Goal: Task Accomplishment & Management: Use online tool/utility

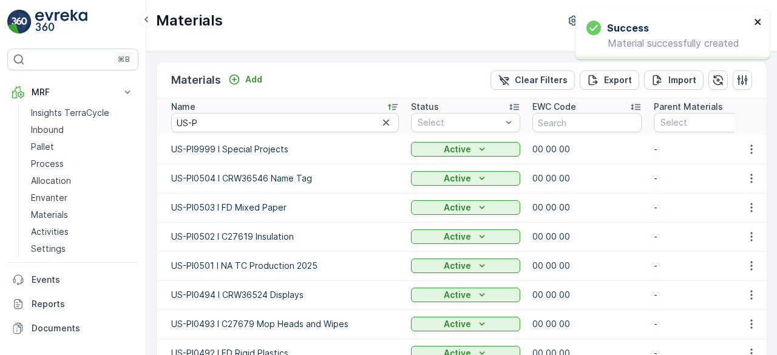
click at [760, 22] on icon "close" at bounding box center [758, 22] width 8 height 10
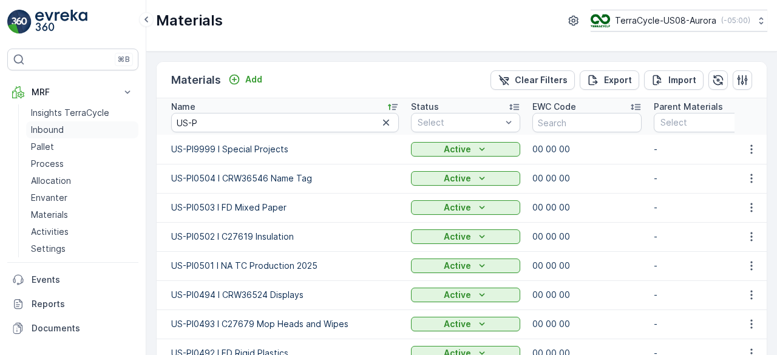
click at [52, 128] on p "Inbound" at bounding box center [47, 130] width 33 height 12
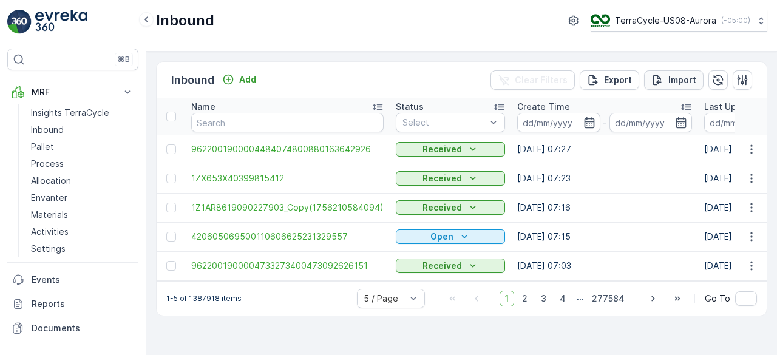
click at [694, 80] on p "Import" at bounding box center [682, 80] width 28 height 12
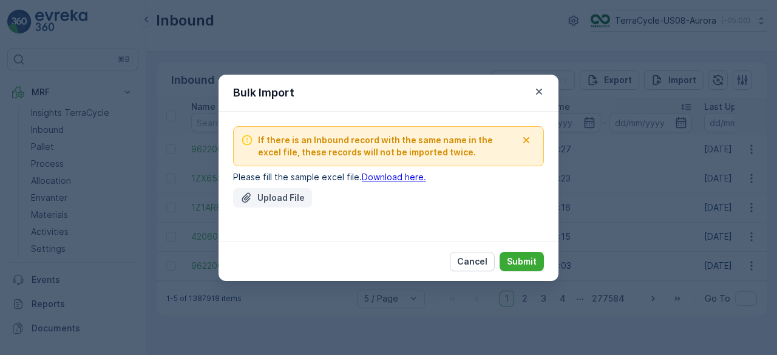
click at [280, 198] on p "Upload File" at bounding box center [280, 198] width 47 height 12
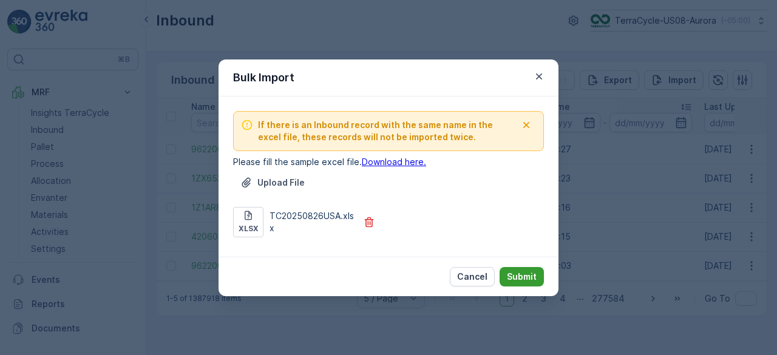
click at [512, 272] on p "Submit" at bounding box center [522, 277] width 30 height 12
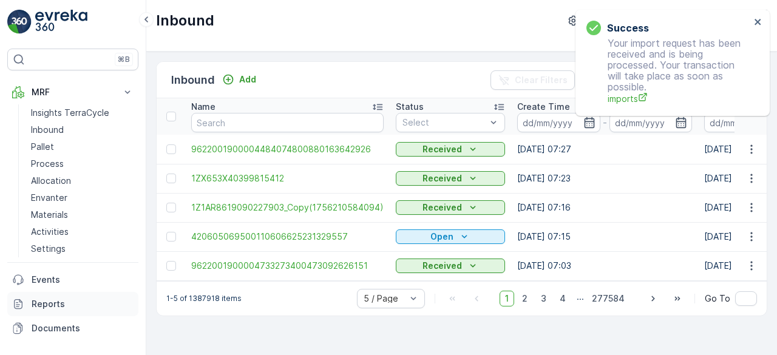
click at [58, 301] on p "Reports" at bounding box center [83, 304] width 102 height 12
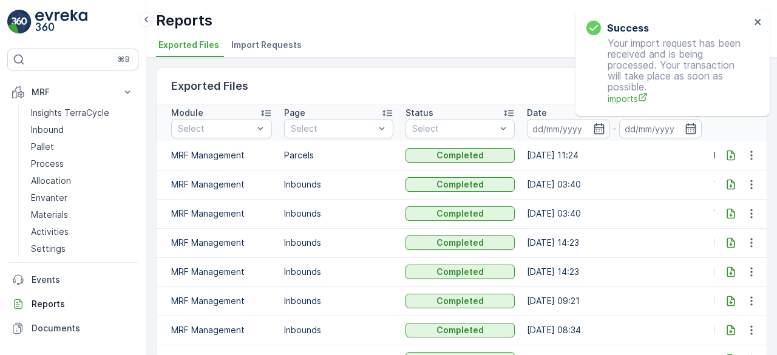
click at [256, 42] on span "Import Requests" at bounding box center [266, 45] width 70 height 12
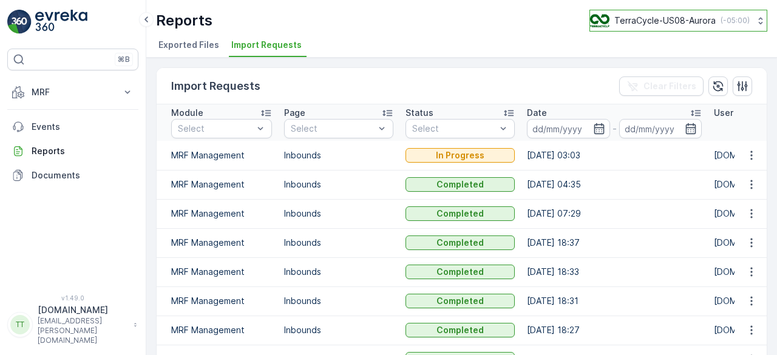
click at [638, 18] on p "TerraCycle-US08-Aurora" at bounding box center [664, 21] width 101 height 12
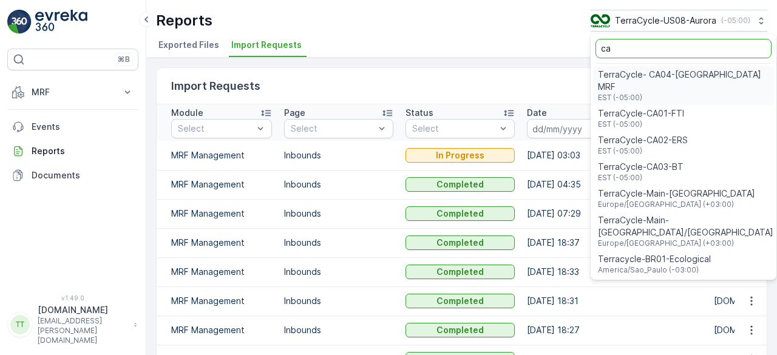
type input "ca"
click at [638, 107] on span "TerraCycle-CA01-FTI" at bounding box center [641, 113] width 86 height 12
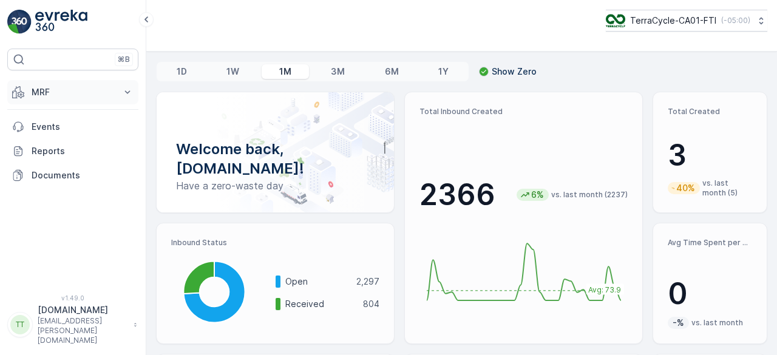
click at [54, 96] on p "MRF" at bounding box center [73, 92] width 83 height 12
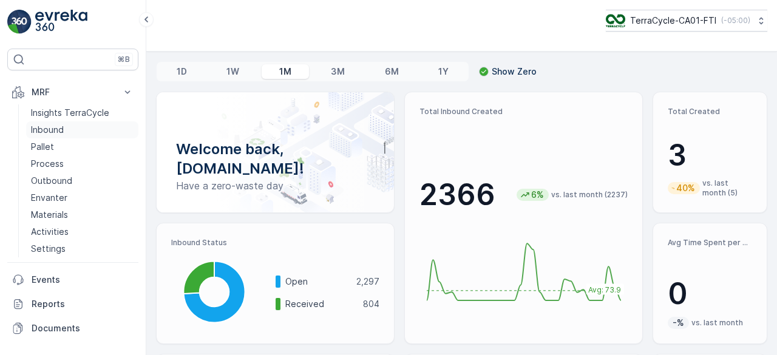
click at [57, 132] on p "Inbound" at bounding box center [47, 130] width 33 height 12
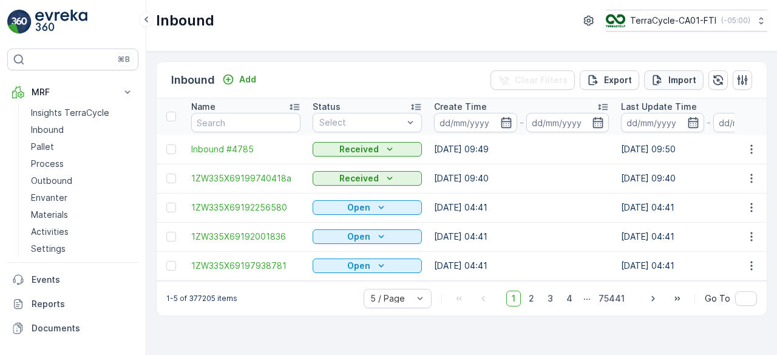
click at [673, 74] on p "Import" at bounding box center [682, 80] width 28 height 12
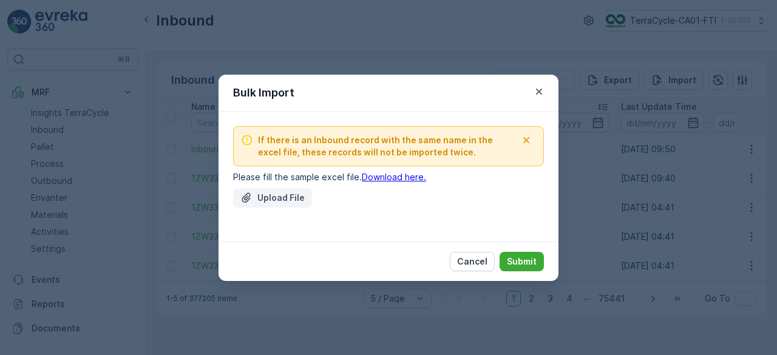
click at [266, 197] on p "Upload File" at bounding box center [280, 198] width 47 height 12
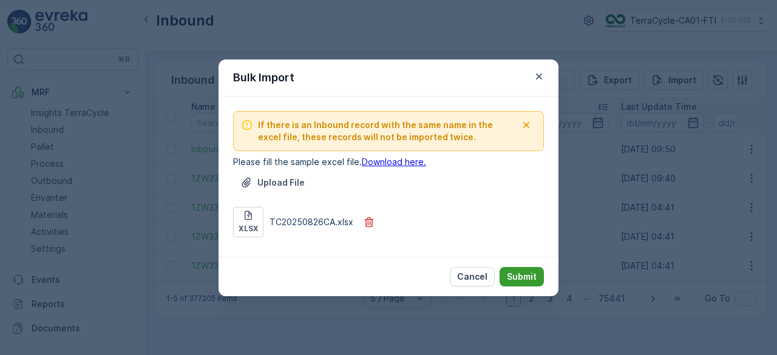
click at [523, 275] on p "Submit" at bounding box center [522, 277] width 30 height 12
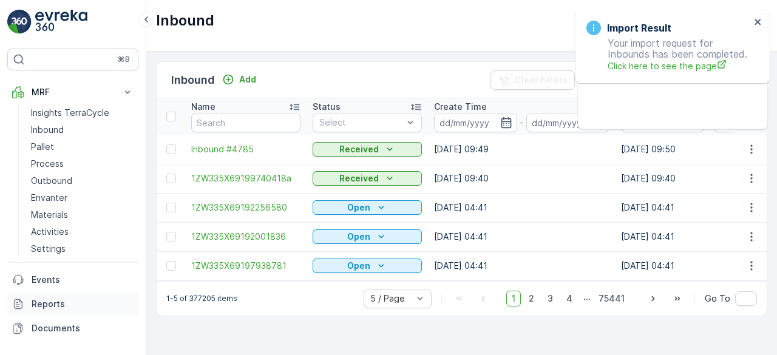
click at [59, 303] on p "Reports" at bounding box center [83, 304] width 102 height 12
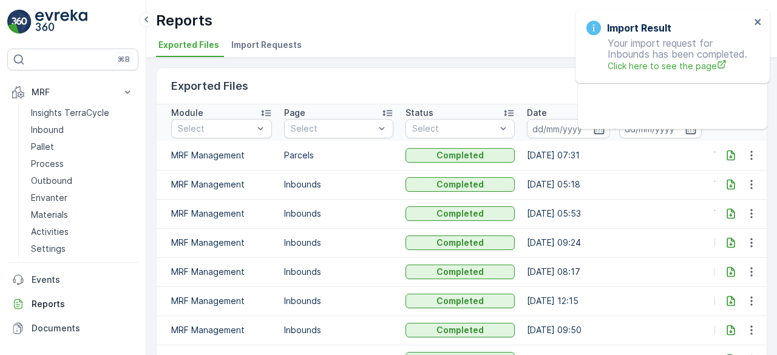
click at [250, 46] on span "Import Requests" at bounding box center [266, 45] width 70 height 12
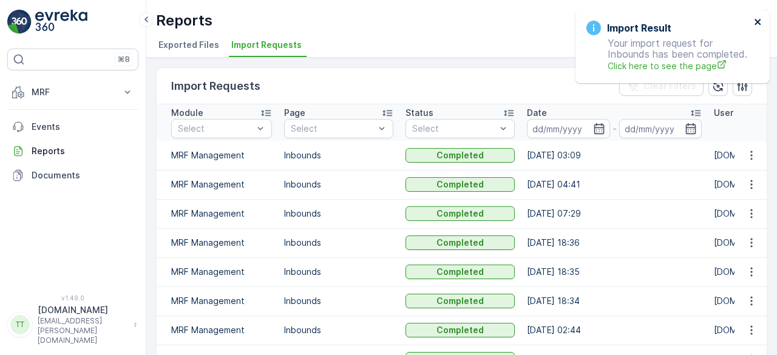
click at [758, 23] on icon "close" at bounding box center [757, 22] width 6 height 6
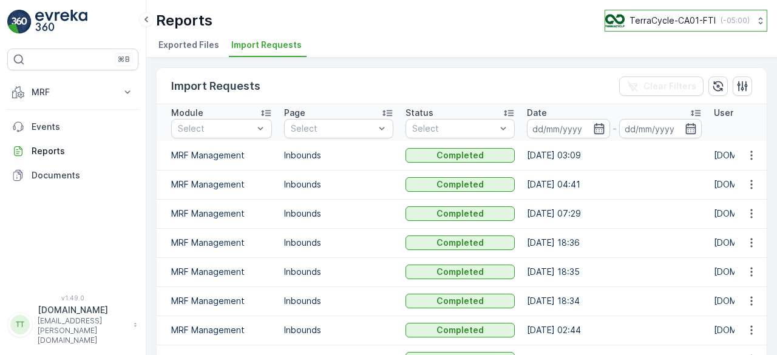
click at [687, 21] on p "TerraCycle-CA01-FTI" at bounding box center [672, 21] width 86 height 12
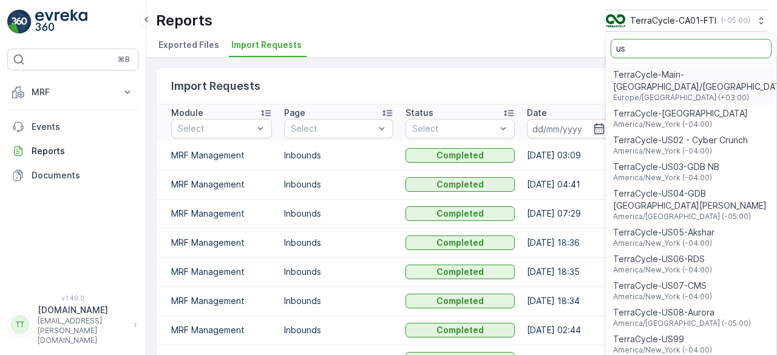
type input "us"
click at [669, 306] on span "TerraCycle-US08-Aurora" at bounding box center [682, 312] width 138 height 12
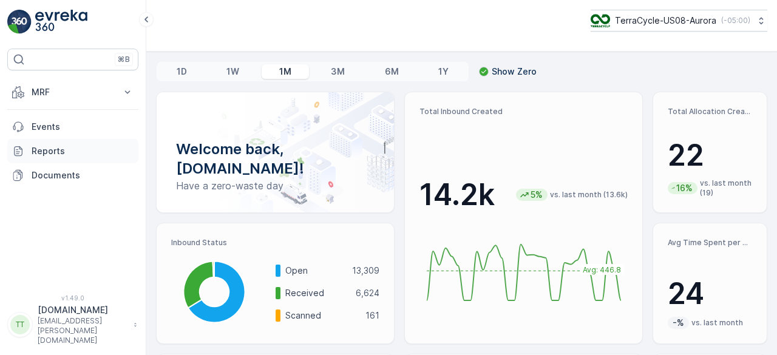
click at [104, 146] on p "Reports" at bounding box center [83, 151] width 102 height 12
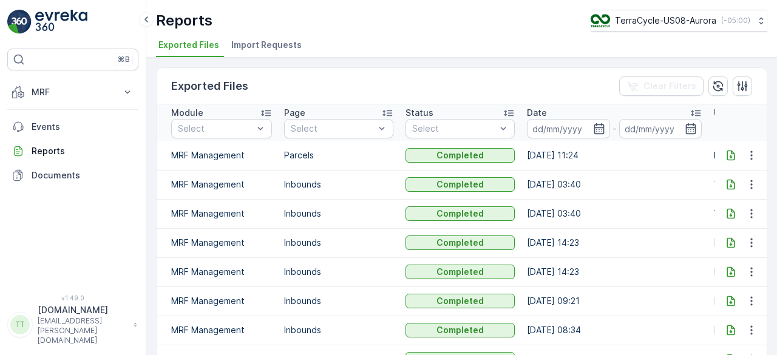
click at [238, 47] on span "Import Requests" at bounding box center [266, 45] width 70 height 12
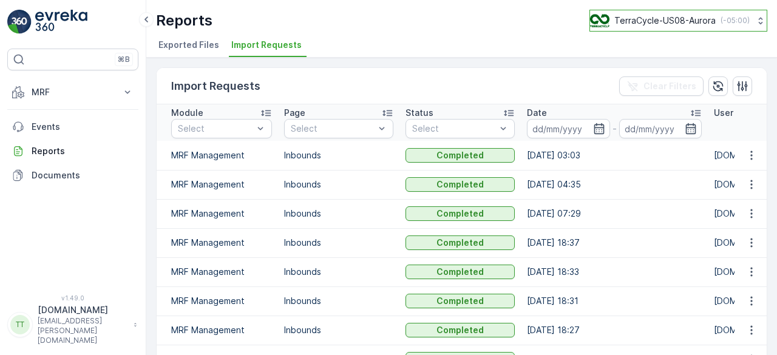
click at [666, 24] on p "TerraCycle-US08-Aurora" at bounding box center [664, 21] width 101 height 12
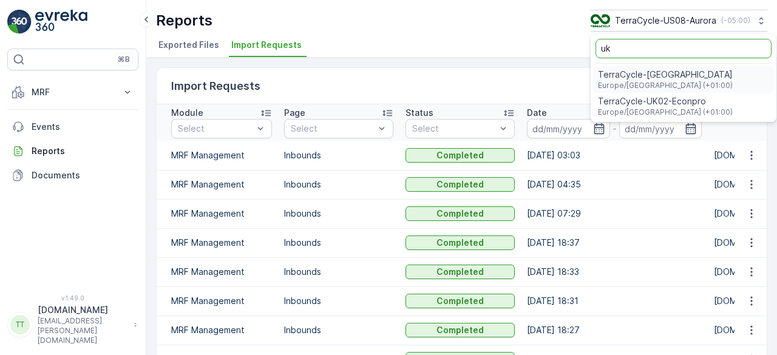
type input "uk"
click at [650, 100] on span "TerraCycle-UK02-Econpro" at bounding box center [665, 101] width 135 height 12
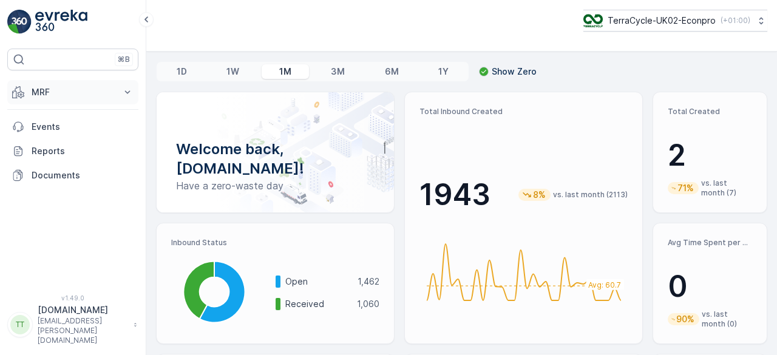
click at [61, 87] on p "MRF" at bounding box center [73, 92] width 83 height 12
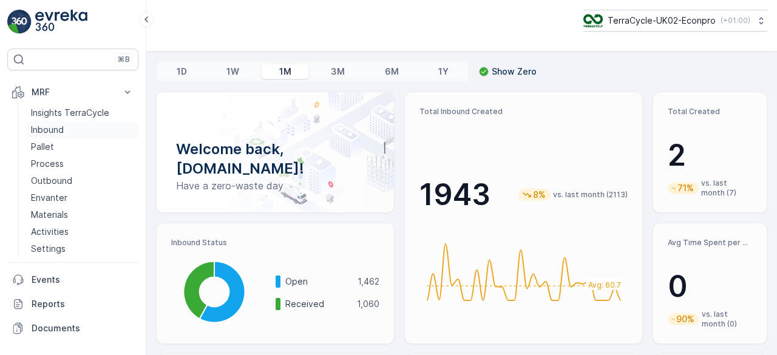
click at [61, 124] on p "Inbound" at bounding box center [47, 130] width 33 height 12
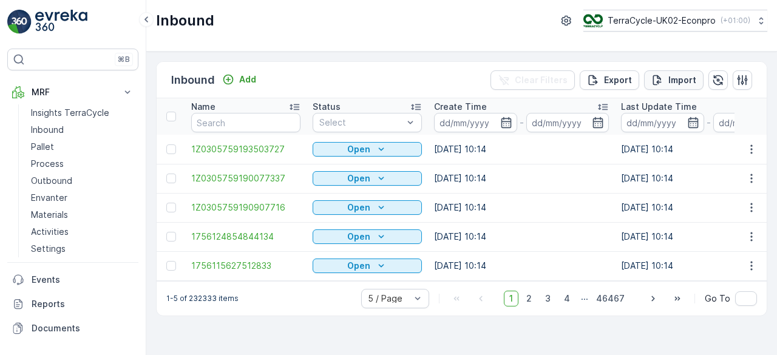
click at [678, 81] on p "Import" at bounding box center [682, 80] width 28 height 12
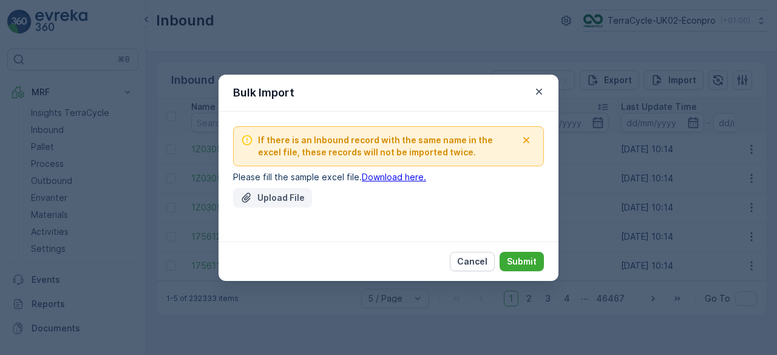
click at [300, 195] on p "Upload File" at bounding box center [280, 198] width 47 height 12
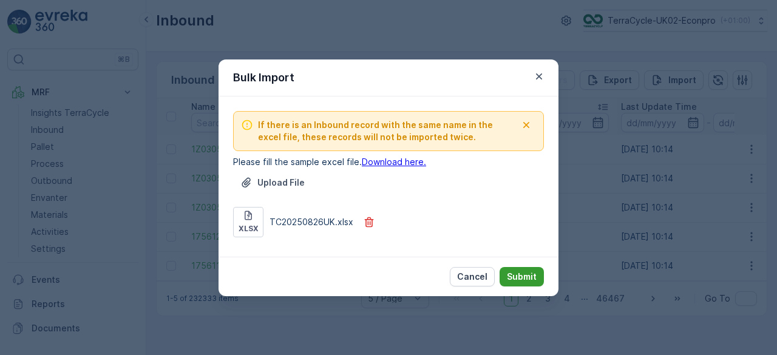
click at [518, 275] on p "Submit" at bounding box center [522, 277] width 30 height 12
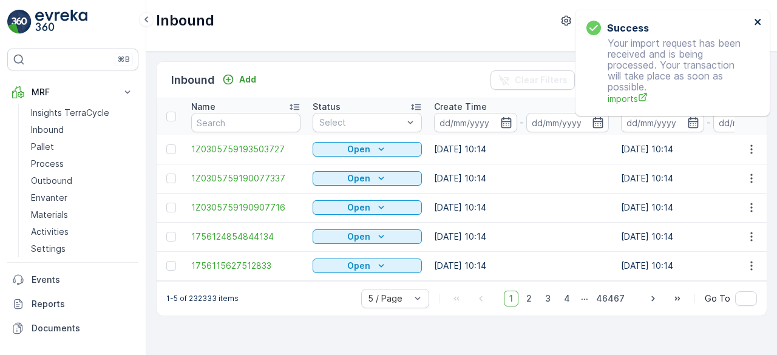
click at [758, 22] on icon "close" at bounding box center [758, 22] width 8 height 10
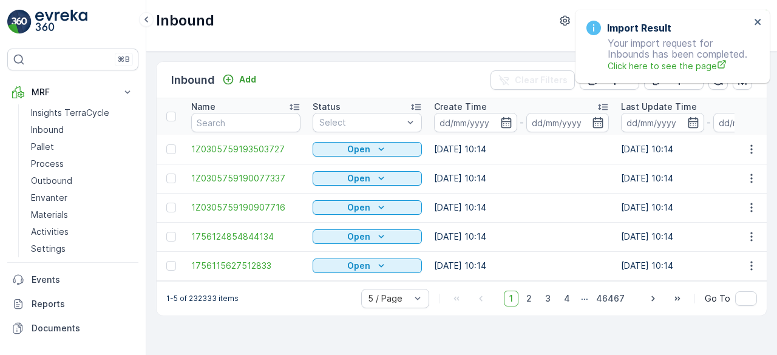
click at [659, 18] on div "Import Result Your import request for Inbounds has been completed. Click here t…" at bounding box center [667, 46] width 171 height 59
click at [756, 21] on icon "close" at bounding box center [758, 22] width 8 height 10
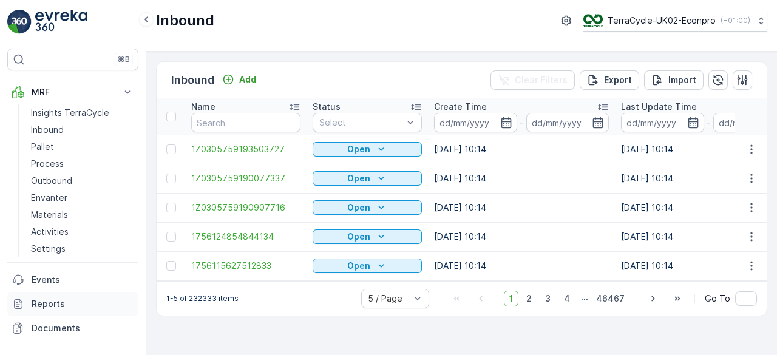
click at [53, 300] on p "Reports" at bounding box center [83, 304] width 102 height 12
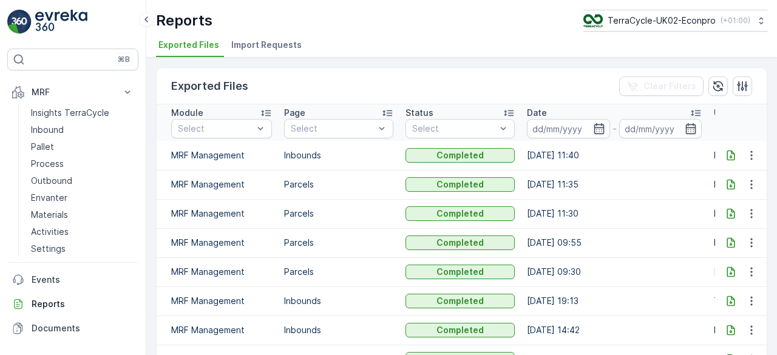
click at [255, 44] on span "Import Requests" at bounding box center [266, 45] width 70 height 12
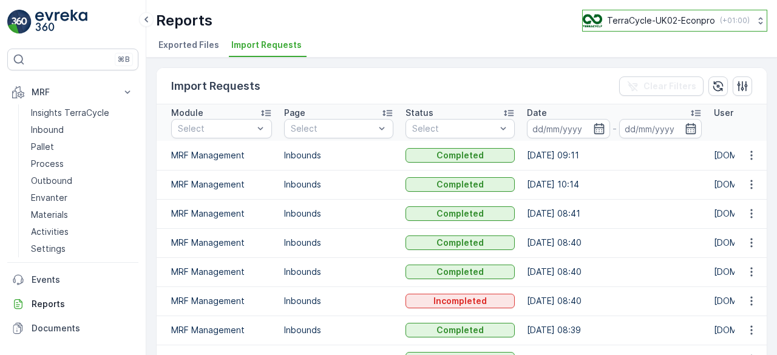
click at [643, 27] on button "TerraCycle-UK02-Econpro ( +01:00 )" at bounding box center [674, 21] width 185 height 22
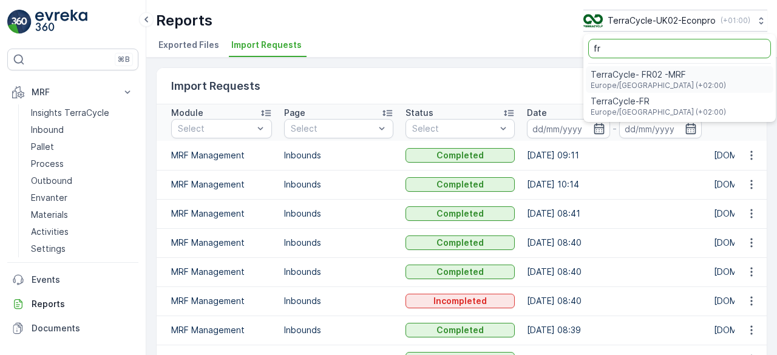
type input "fr"
click at [648, 69] on span "TerraCycle- FR02 -MRF" at bounding box center [657, 75] width 135 height 12
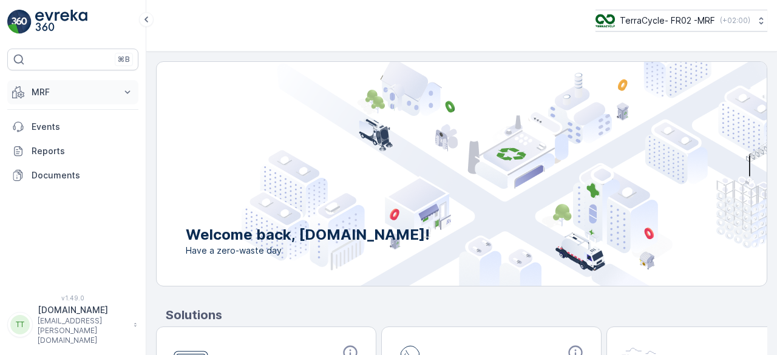
click at [54, 86] on p "MRF" at bounding box center [73, 92] width 83 height 12
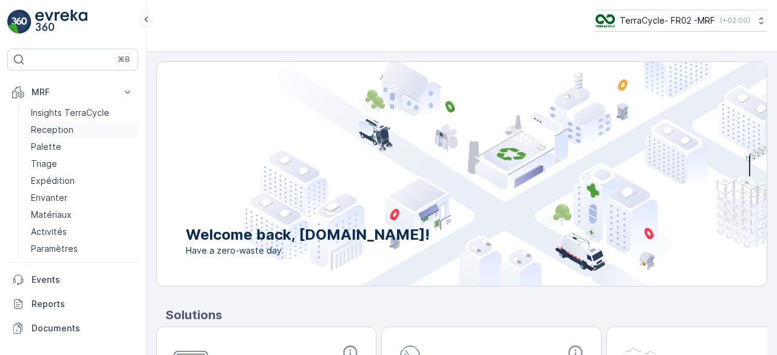
click at [52, 128] on p "Reception" at bounding box center [52, 130] width 42 height 12
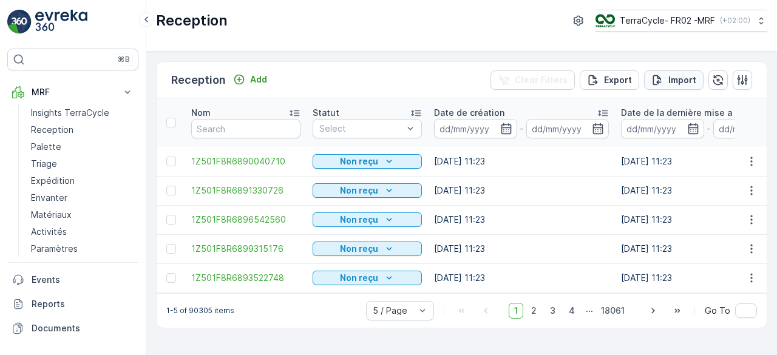
click at [672, 79] on p "Import" at bounding box center [682, 80] width 28 height 12
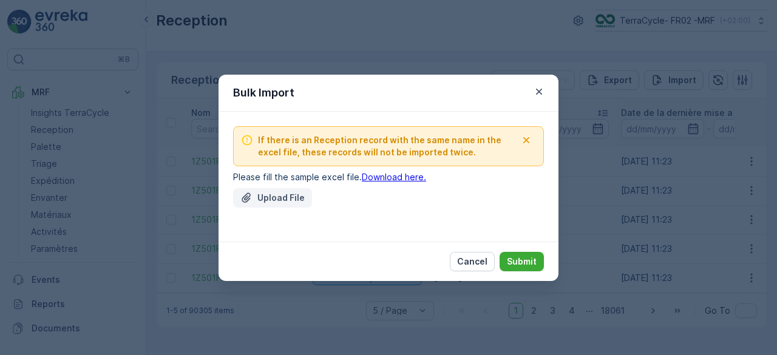
click at [257, 197] on p "Upload File" at bounding box center [280, 198] width 47 height 12
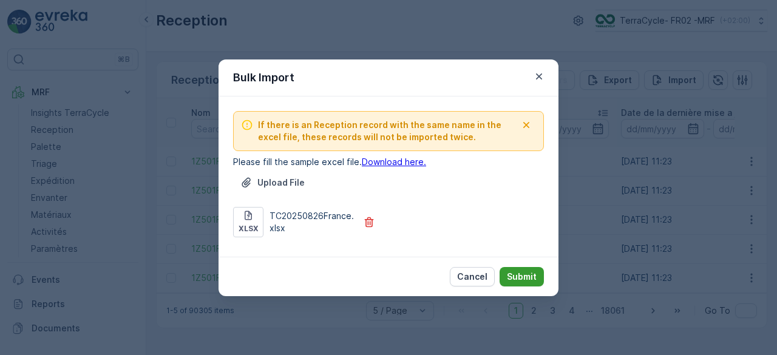
click at [518, 271] on p "Submit" at bounding box center [522, 277] width 30 height 12
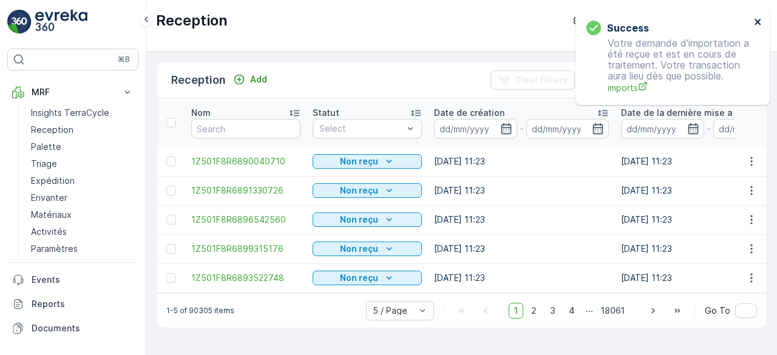
click at [756, 21] on icon "close" at bounding box center [757, 22] width 6 height 6
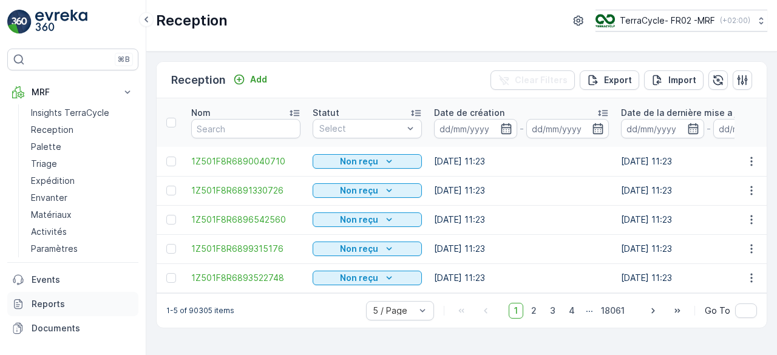
click at [38, 304] on p "Reports" at bounding box center [83, 304] width 102 height 12
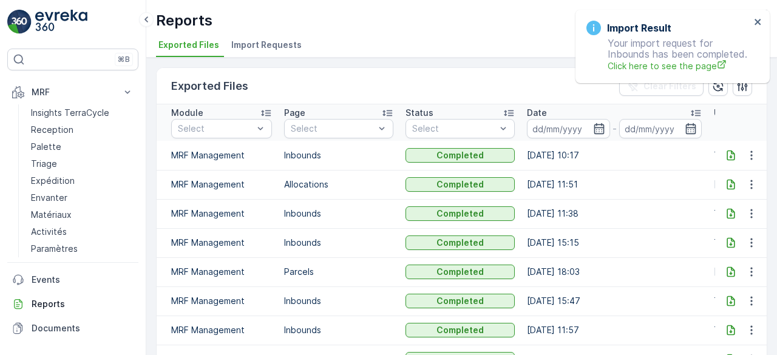
click at [250, 44] on span "Import Requests" at bounding box center [266, 45] width 70 height 12
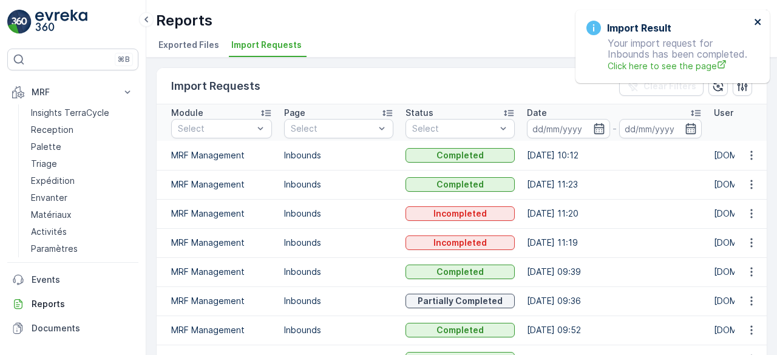
click at [757, 22] on icon "close" at bounding box center [757, 22] width 6 height 6
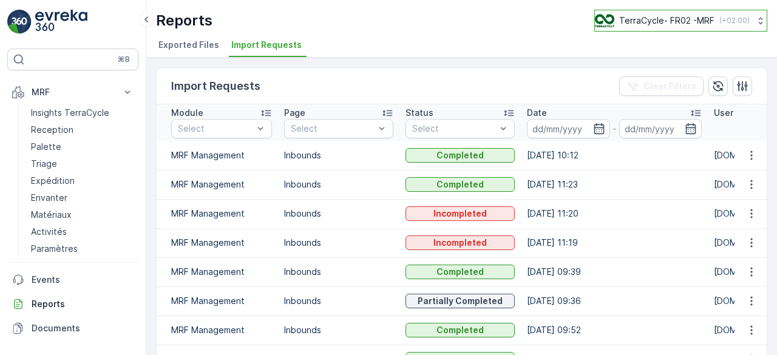
click at [672, 20] on p "TerraCycle- FR02 -MRF" at bounding box center [666, 21] width 95 height 12
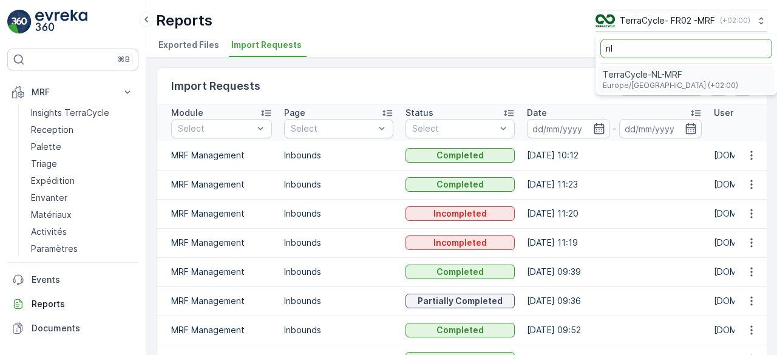
type input "nl"
click at [654, 67] on div "TerraCycle-NL-MRF Europe/Amsterdam (+02:00)" at bounding box center [686, 79] width 177 height 27
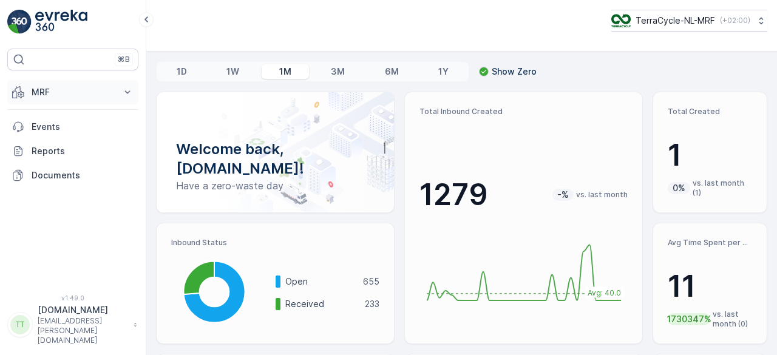
click at [52, 91] on p "MRF" at bounding box center [73, 92] width 83 height 12
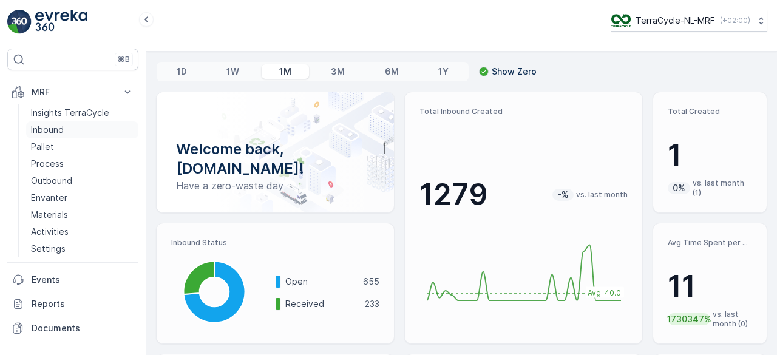
click at [52, 122] on link "Inbound" at bounding box center [82, 129] width 112 height 17
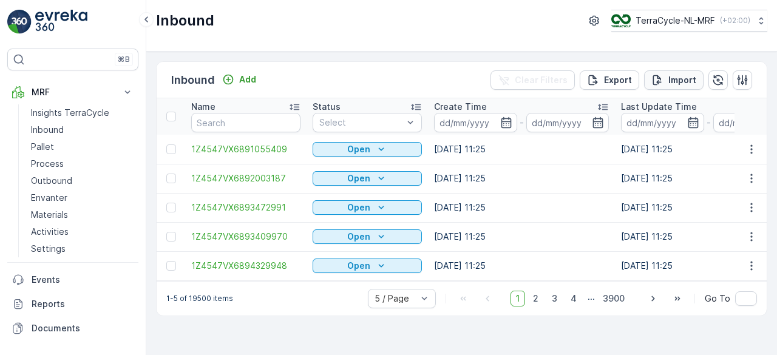
click at [663, 78] on icon "Import" at bounding box center [657, 80] width 12 height 12
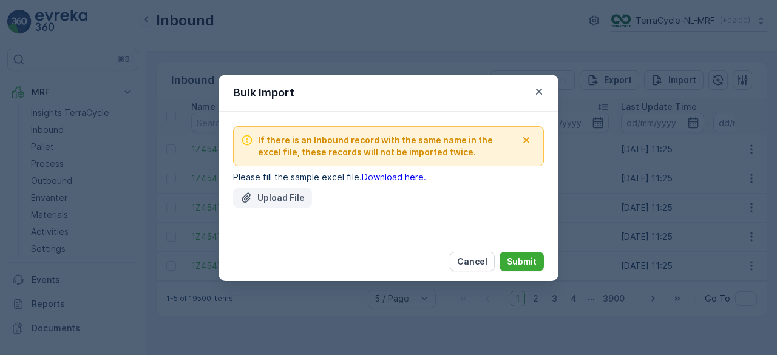
click at [280, 197] on p "Upload File" at bounding box center [280, 198] width 47 height 12
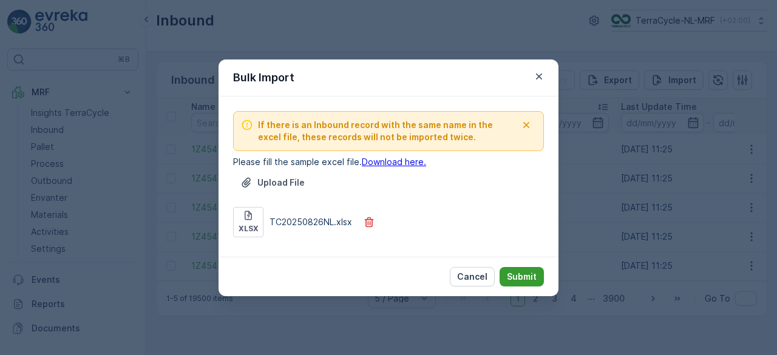
click at [512, 277] on p "Submit" at bounding box center [522, 277] width 30 height 12
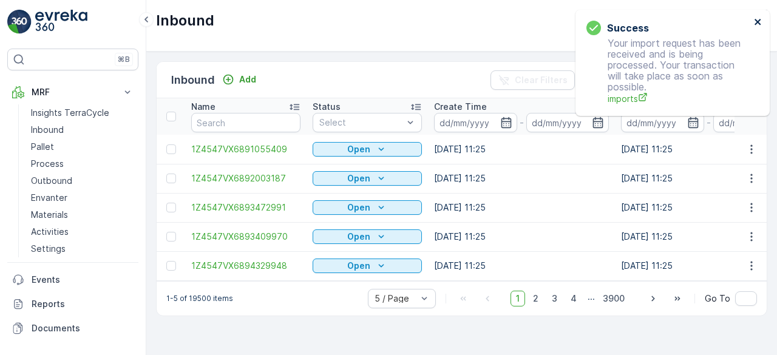
click at [757, 21] on icon "close" at bounding box center [758, 22] width 8 height 10
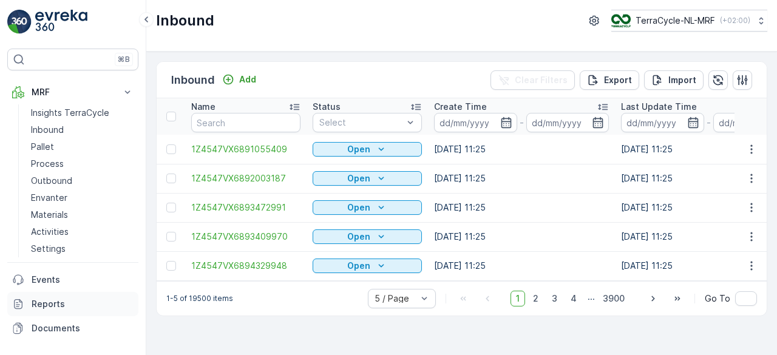
click at [51, 299] on p "Reports" at bounding box center [83, 304] width 102 height 12
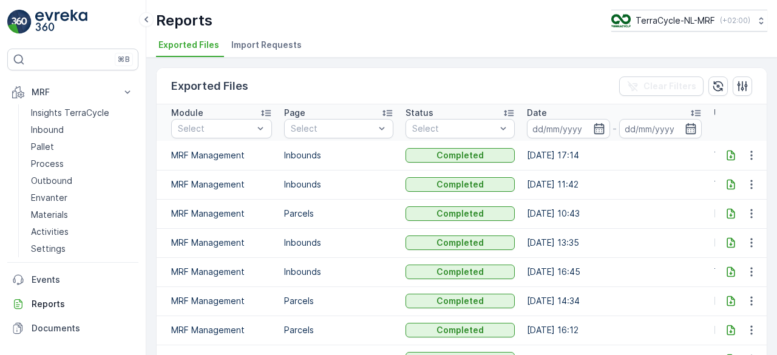
click at [291, 39] on span "Import Requests" at bounding box center [266, 45] width 70 height 12
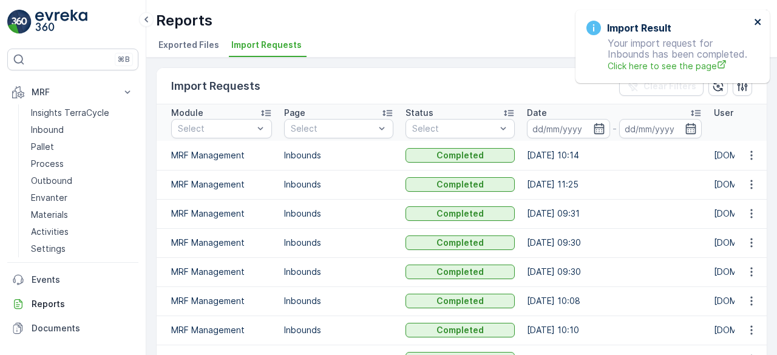
click at [759, 23] on icon "close" at bounding box center [757, 22] width 6 height 6
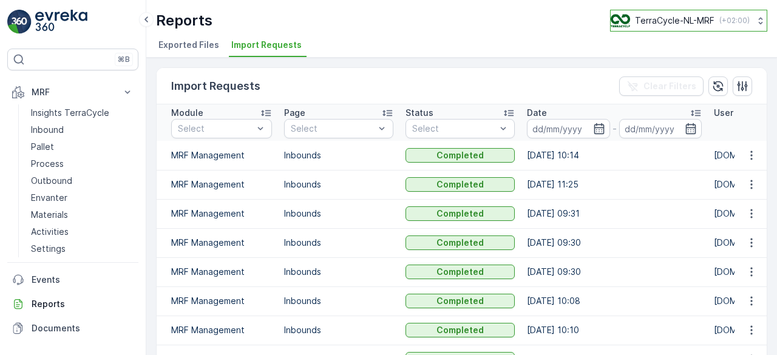
click at [660, 24] on p "TerraCycle-NL-MRF" at bounding box center [674, 21] width 79 height 12
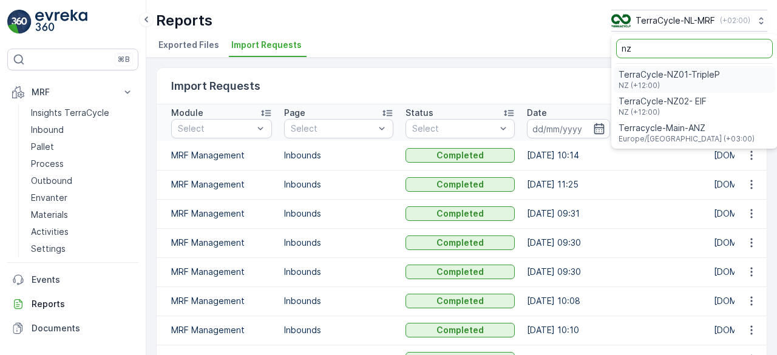
type input "nz"
click at [653, 78] on span "TerraCycle-NZ01-TripleP" at bounding box center [668, 75] width 101 height 12
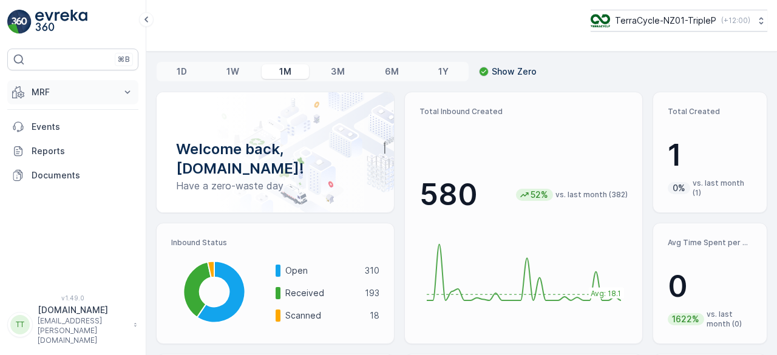
click at [42, 95] on p "MRF" at bounding box center [73, 92] width 83 height 12
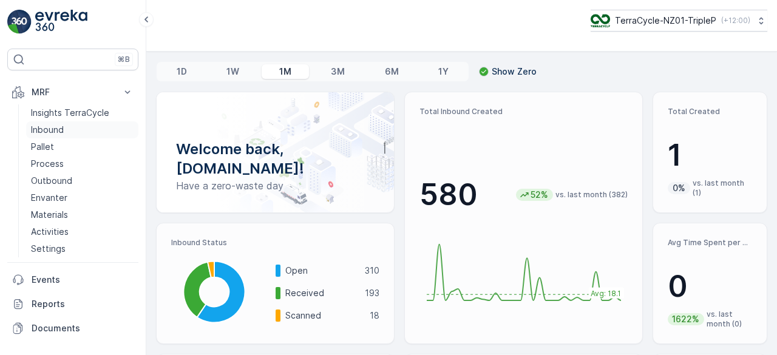
click at [40, 126] on p "Inbound" at bounding box center [47, 130] width 33 height 12
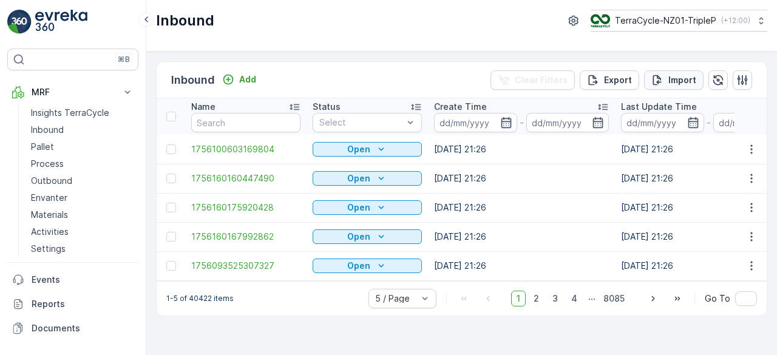
click at [667, 77] on div "Import" at bounding box center [673, 80] width 45 height 12
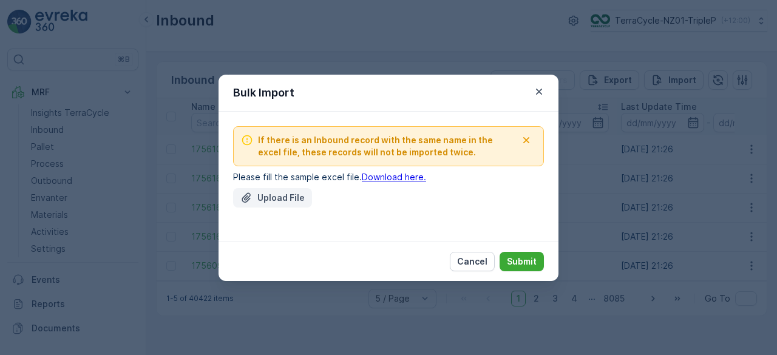
click at [294, 198] on p "Upload File" at bounding box center [280, 198] width 47 height 12
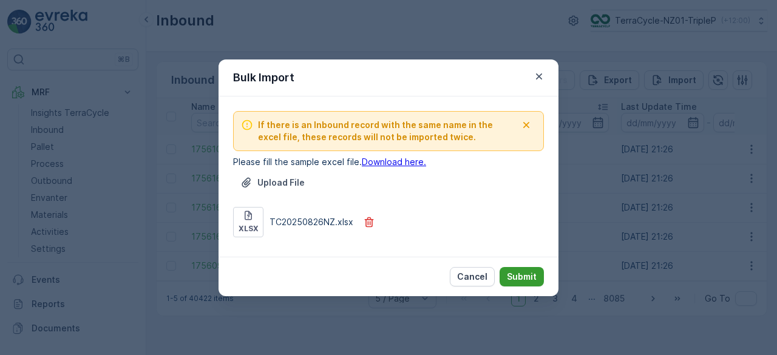
click at [517, 275] on p "Submit" at bounding box center [522, 277] width 30 height 12
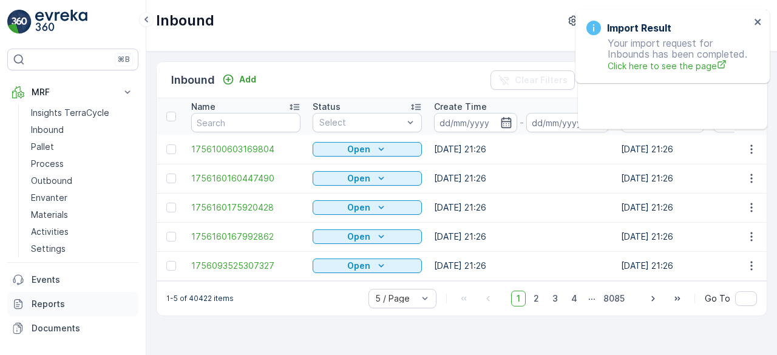
click at [27, 305] on link "Reports" at bounding box center [72, 304] width 131 height 24
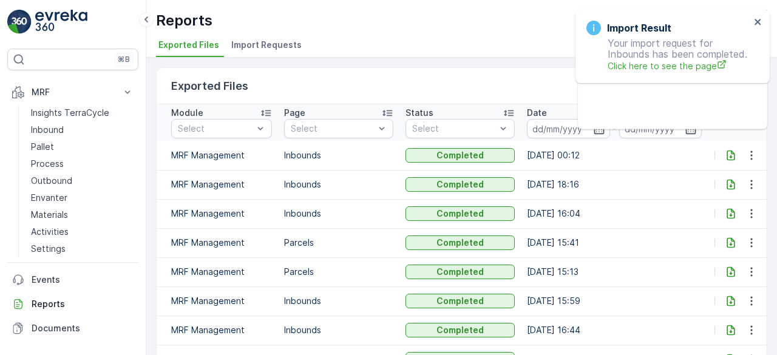
click at [292, 42] on span "Import Requests" at bounding box center [266, 45] width 70 height 12
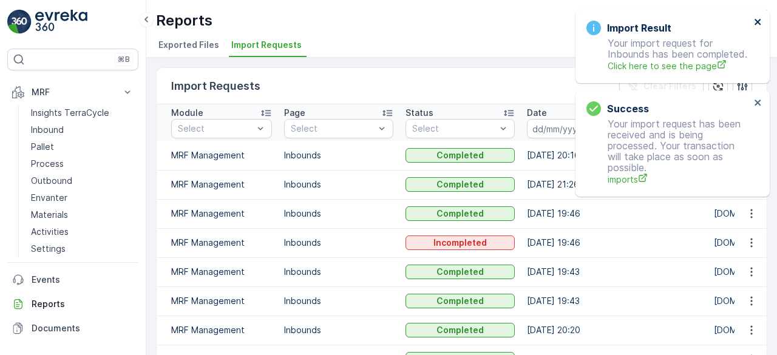
click at [755, 21] on icon "close" at bounding box center [758, 22] width 8 height 10
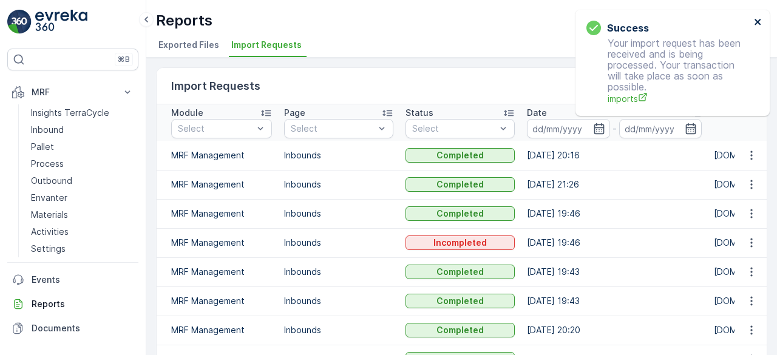
click at [755, 21] on icon "close" at bounding box center [758, 22] width 8 height 10
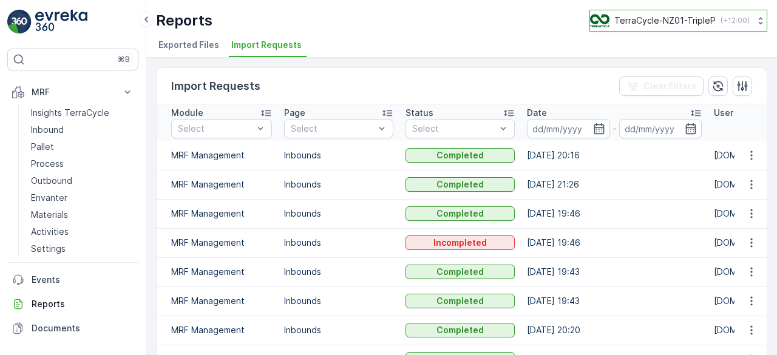
click at [656, 25] on p "TerraCycle-NZ01-TripleP" at bounding box center [664, 21] width 101 height 12
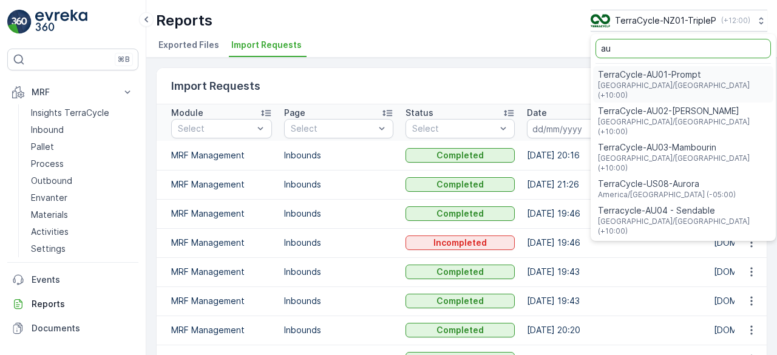
type input "au"
click at [644, 73] on span "TerraCycle-AU01-Prompt" at bounding box center [683, 75] width 170 height 12
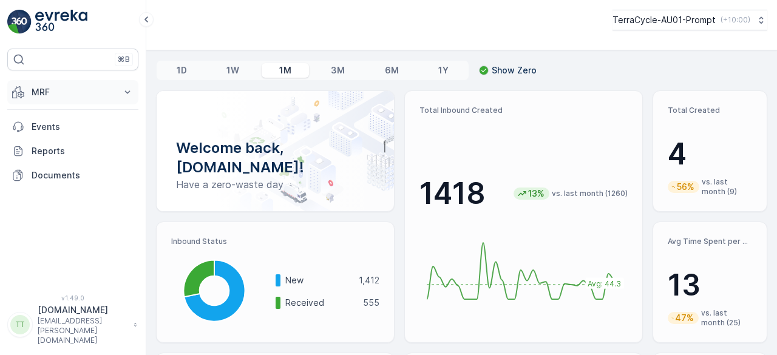
click at [49, 88] on p "MRF" at bounding box center [73, 92] width 83 height 12
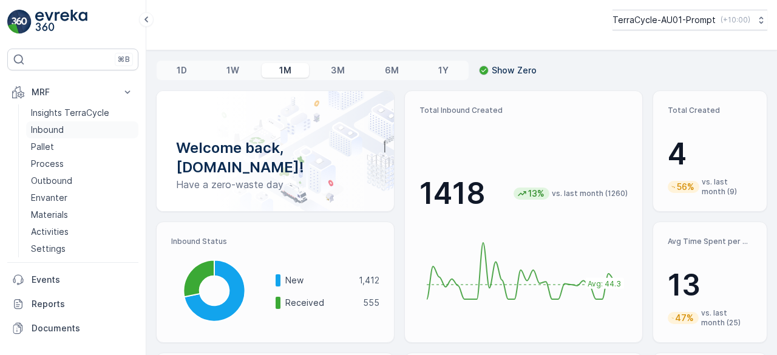
click at [47, 124] on p "Inbound" at bounding box center [47, 130] width 33 height 12
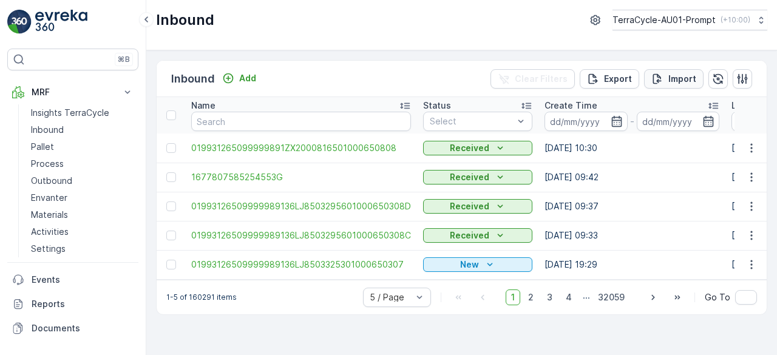
click at [675, 77] on p "Import" at bounding box center [682, 79] width 28 height 12
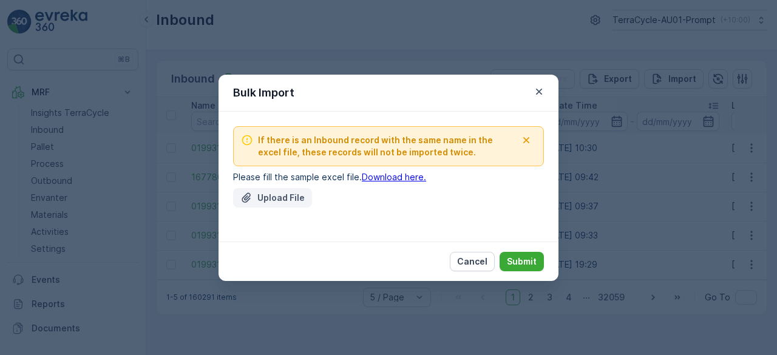
click at [299, 195] on p "Upload File" at bounding box center [280, 198] width 47 height 12
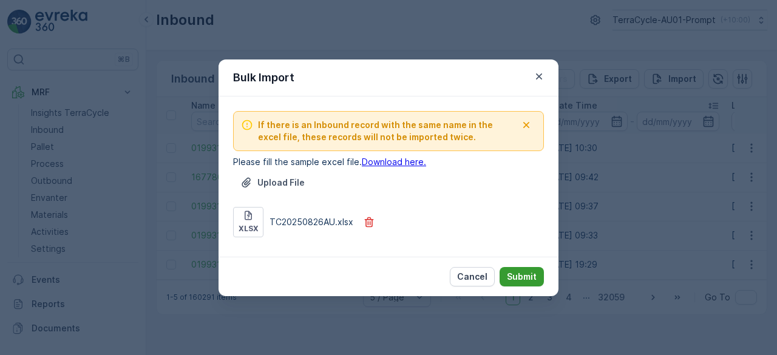
click at [516, 271] on p "Submit" at bounding box center [522, 277] width 30 height 12
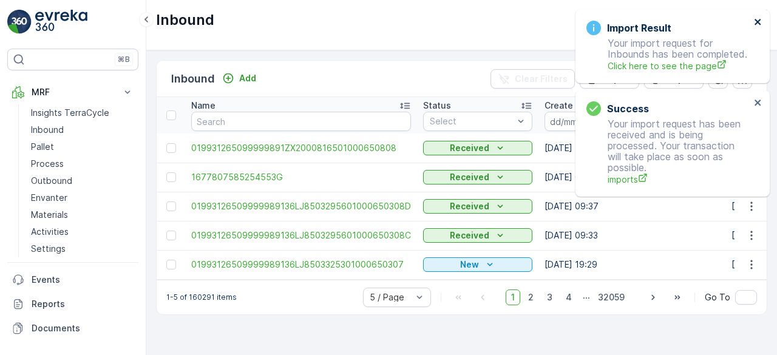
click at [758, 21] on icon "close" at bounding box center [758, 22] width 8 height 10
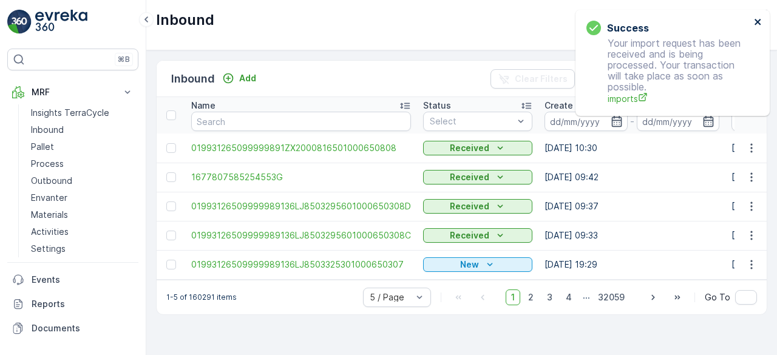
click at [758, 22] on icon "close" at bounding box center [757, 22] width 6 height 6
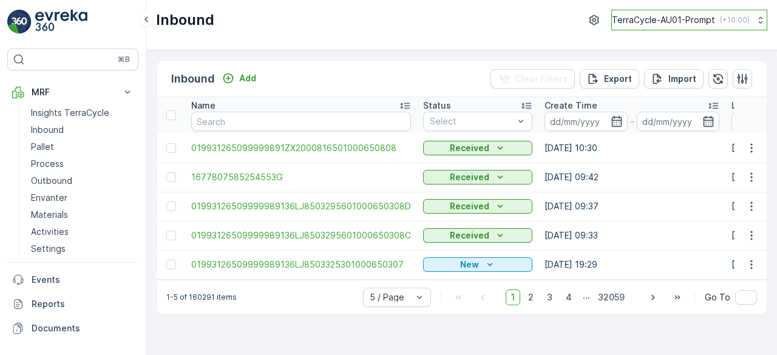
click at [670, 18] on p "TerraCycle-AU01-Prompt" at bounding box center [663, 20] width 103 height 12
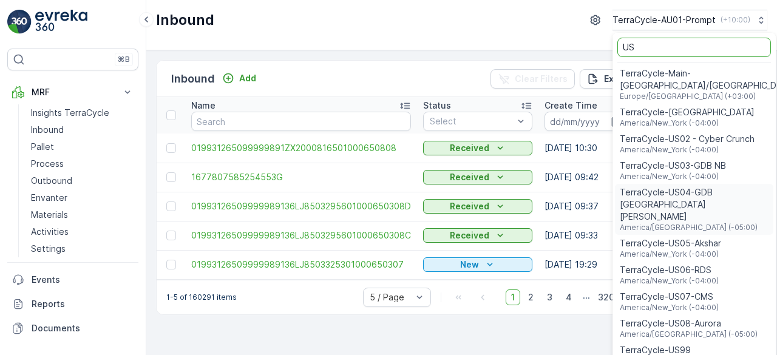
type input "US"
click at [659, 317] on span "TerraCycle-US08-Aurora" at bounding box center [688, 323] width 138 height 12
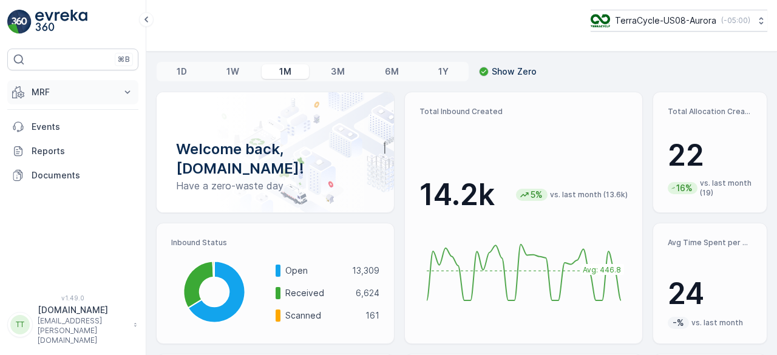
click at [109, 86] on p "MRF" at bounding box center [73, 92] width 83 height 12
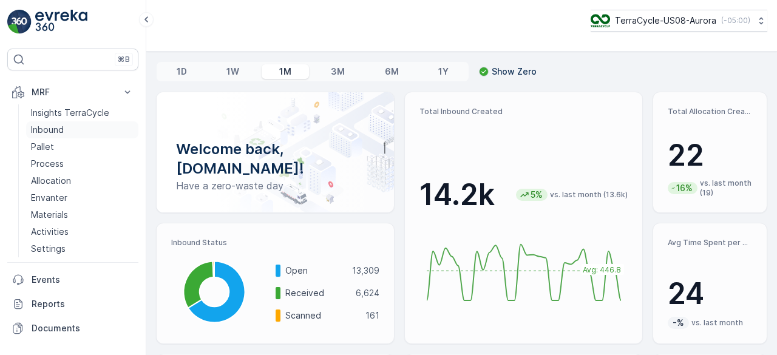
click at [64, 123] on link "Inbound" at bounding box center [82, 129] width 112 height 17
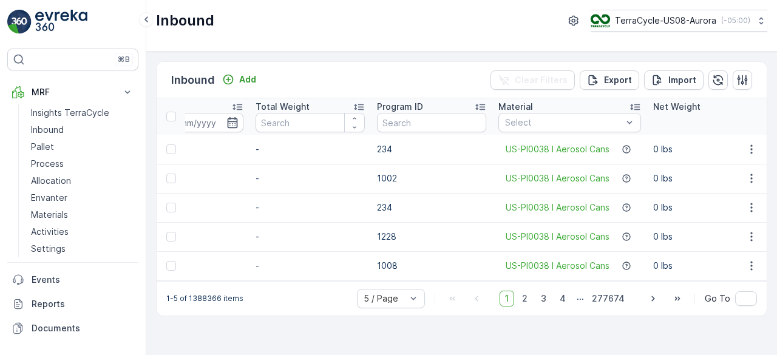
scroll to position [0, 740]
click at [439, 119] on input "text" at bounding box center [430, 122] width 109 height 19
type input "187"
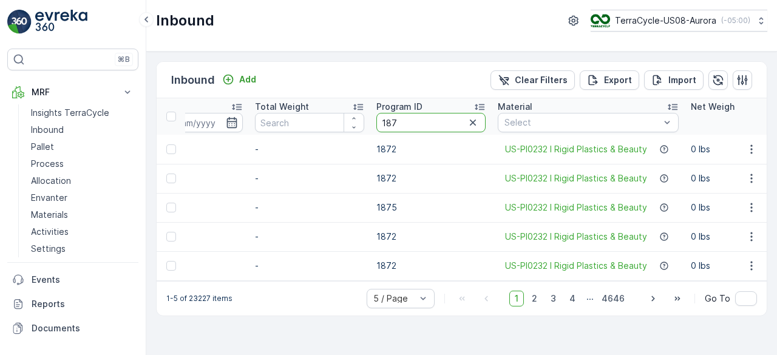
click at [383, 122] on input "187" at bounding box center [430, 122] width 109 height 19
type input "CS187"
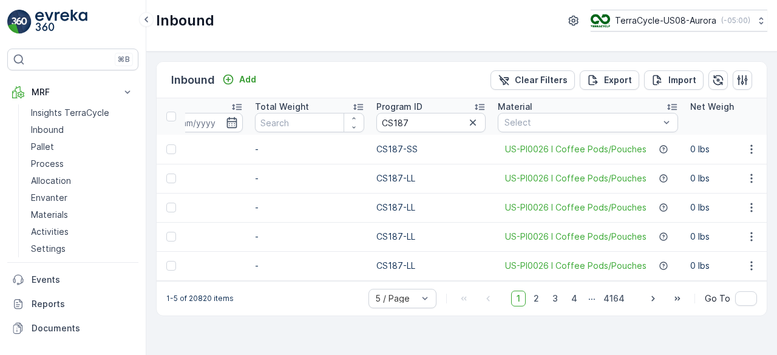
click at [670, 107] on icon at bounding box center [672, 107] width 12 height 12
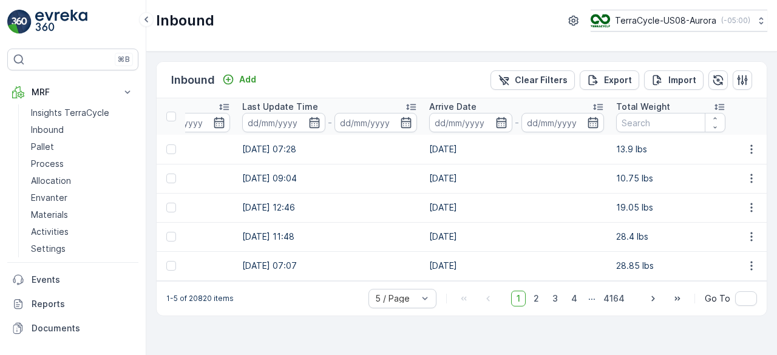
scroll to position [0, 378]
click at [599, 104] on icon at bounding box center [598, 107] width 10 height 6
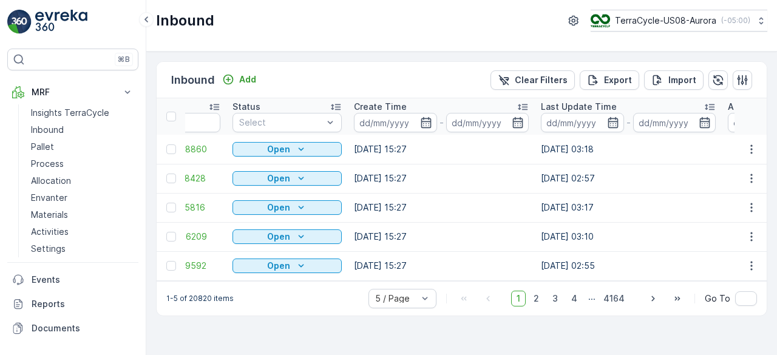
scroll to position [0, 78]
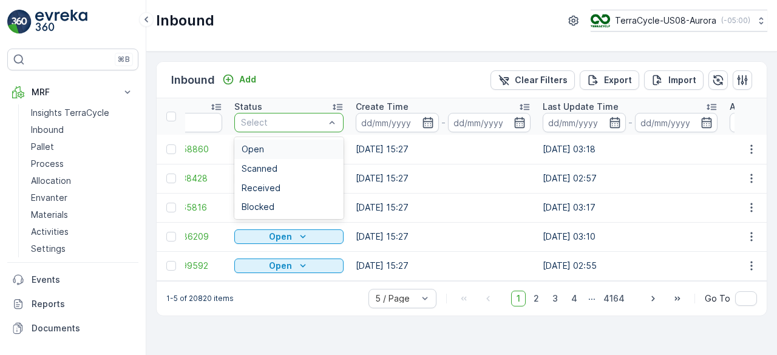
click at [282, 147] on div "Open" at bounding box center [288, 149] width 95 height 10
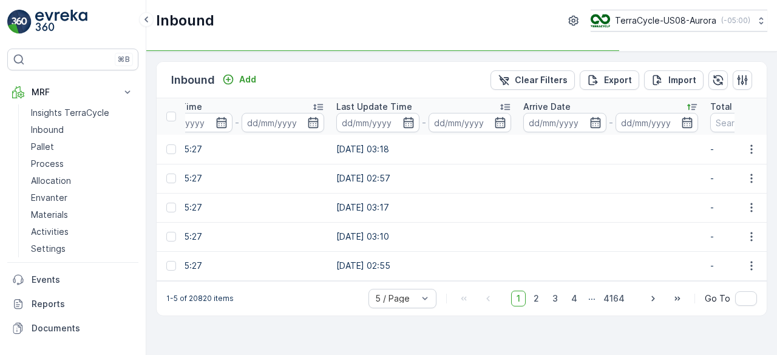
scroll to position [0, 298]
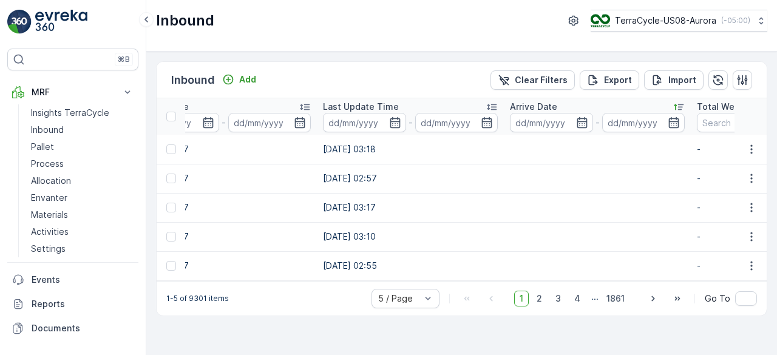
click at [491, 105] on icon at bounding box center [491, 107] width 12 height 12
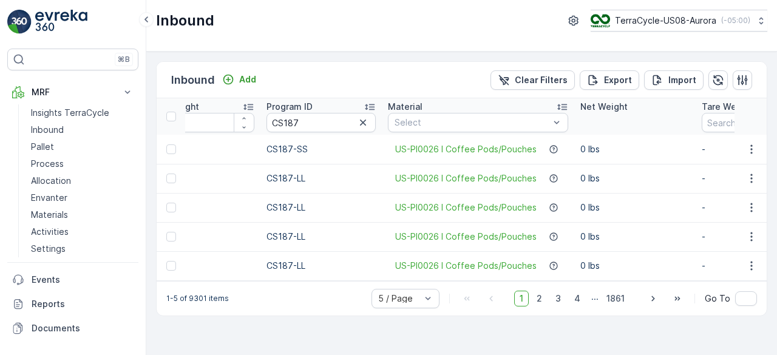
scroll to position [0, 854]
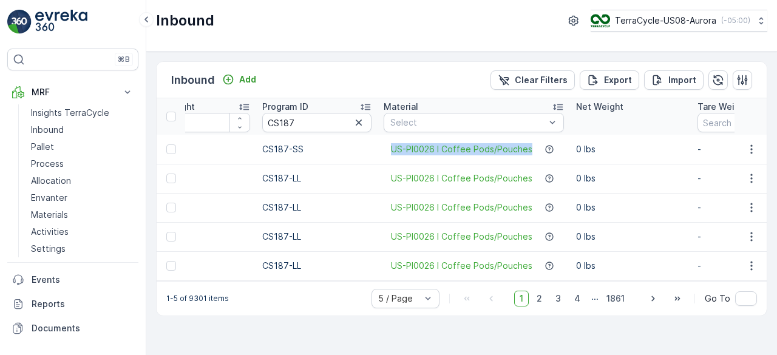
drag, startPoint x: 382, startPoint y: 150, endPoint x: 530, endPoint y: 155, distance: 148.7
click at [530, 155] on td "US-PI0026 I Coffee Pods/Pouches" at bounding box center [473, 149] width 192 height 29
copy span "US-PI0026 I Coffee Pods/Pouches"
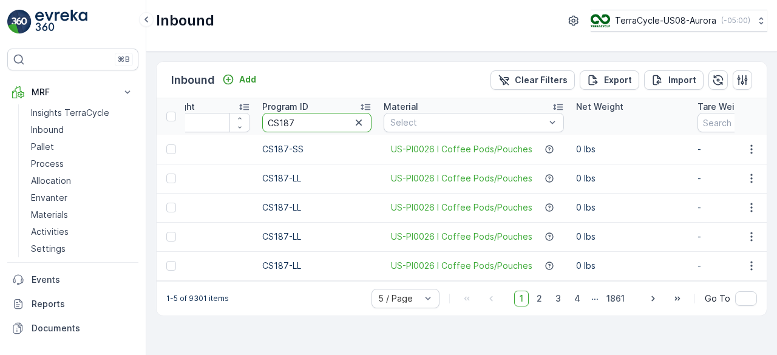
drag, startPoint x: 279, startPoint y: 121, endPoint x: 295, endPoint y: 122, distance: 15.8
click at [295, 122] on input "CS187" at bounding box center [316, 122] width 109 height 19
type input "CS45"
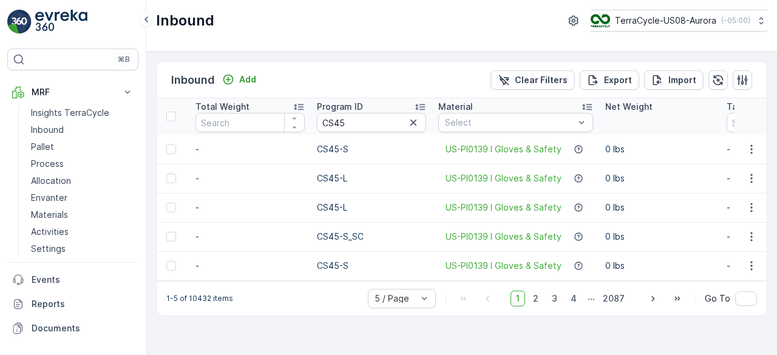
scroll to position [0, 800]
drag, startPoint x: 440, startPoint y: 148, endPoint x: 556, endPoint y: 150, distance: 115.9
click at [556, 150] on div "US-PI0139 I Gloves & Safety" at bounding box center [514, 149] width 155 height 12
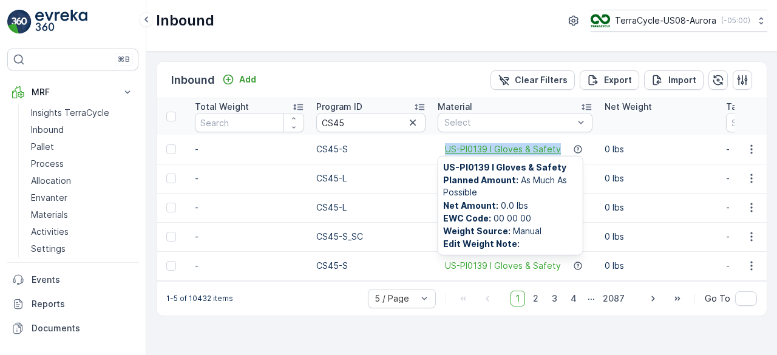
copy span "US-PI0139 I Gloves & Safety"
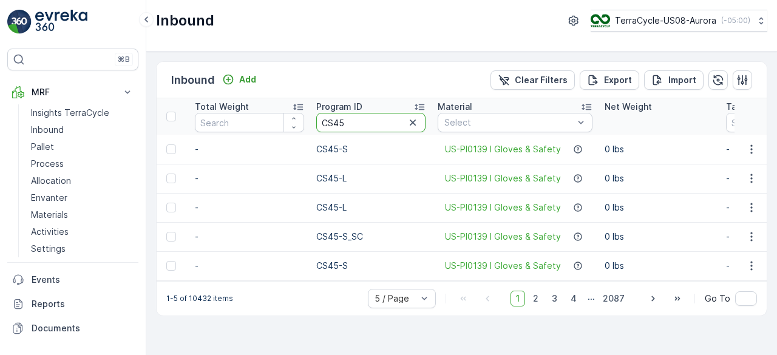
drag, startPoint x: 334, startPoint y: 122, endPoint x: 349, endPoint y: 122, distance: 14.6
click at [349, 122] on input "CS45" at bounding box center [370, 122] width 109 height 19
type input "CS10"
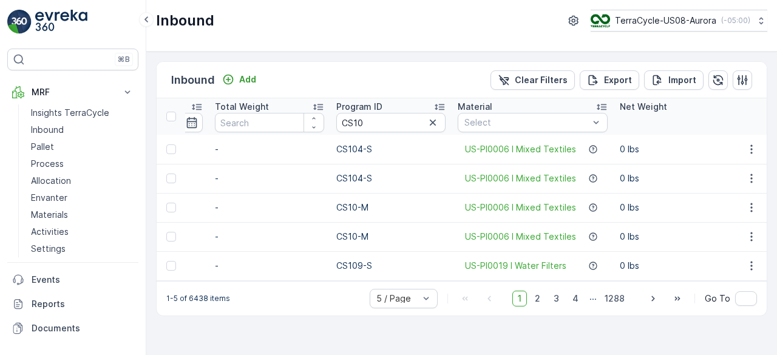
scroll to position [0, 928]
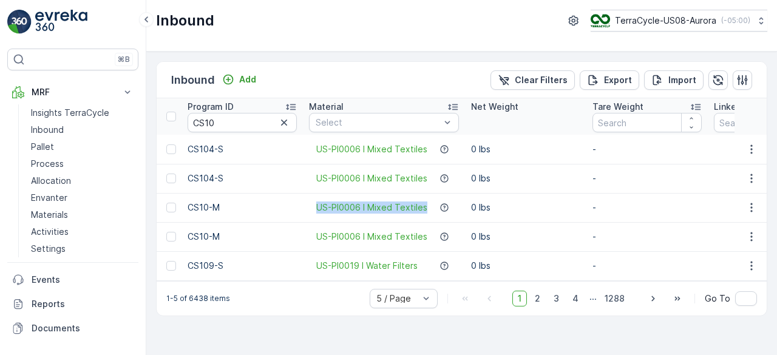
drag, startPoint x: 311, startPoint y: 213, endPoint x: 427, endPoint y: 220, distance: 116.1
click at [427, 220] on td "US-PI0006 I Mixed Textiles" at bounding box center [384, 207] width 162 height 29
copy span "US-PI0006 I Mixed Textiles"
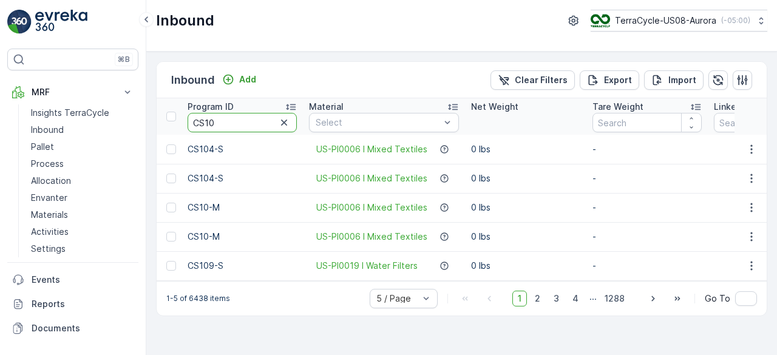
drag, startPoint x: 204, startPoint y: 118, endPoint x: 217, endPoint y: 121, distance: 13.7
click at [217, 121] on input "CS10" at bounding box center [241, 122] width 109 height 19
type input "CS33"
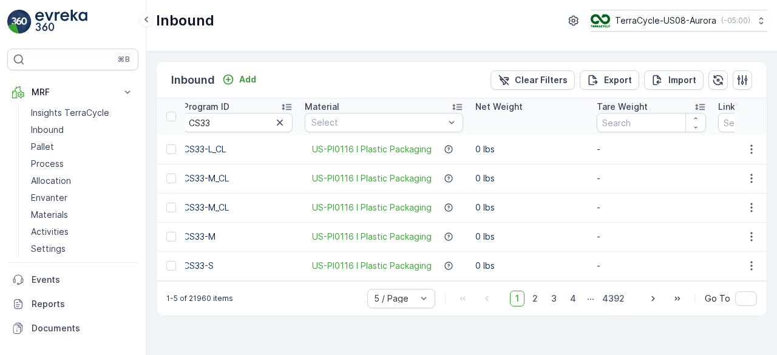
scroll to position [0, 938]
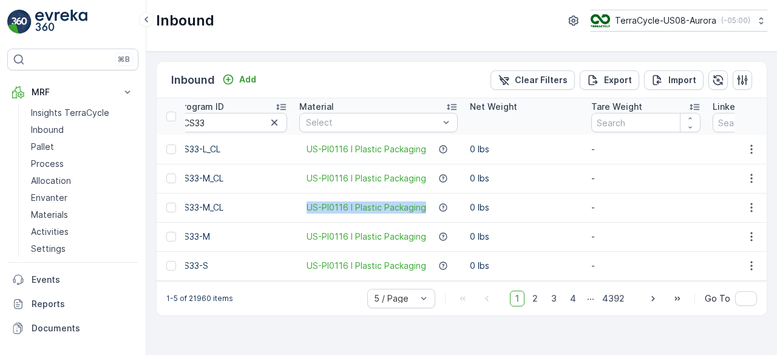
drag, startPoint x: 300, startPoint y: 209, endPoint x: 426, endPoint y: 211, distance: 125.6
click at [426, 211] on div "US-PI0116 I Plastic Packaging" at bounding box center [378, 207] width 158 height 12
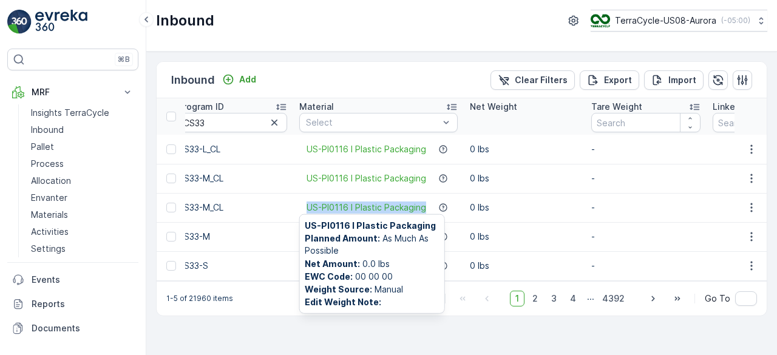
copy span "US-PI0116 I Plastic Packaging"
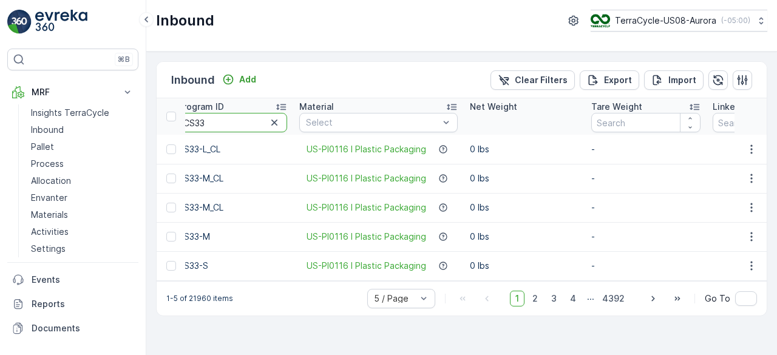
click at [198, 118] on input "CS33" at bounding box center [232, 122] width 109 height 19
type input "CS163"
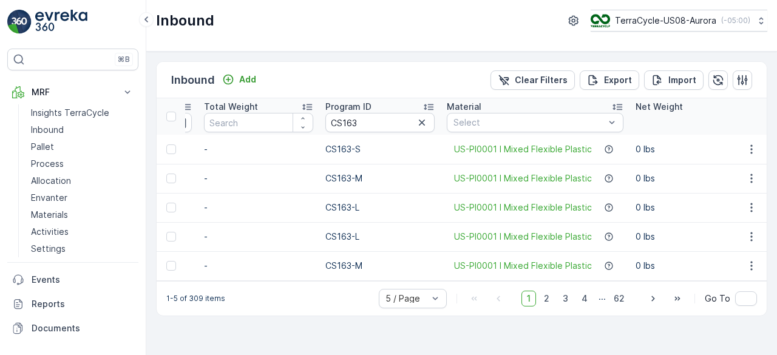
scroll to position [0, 882]
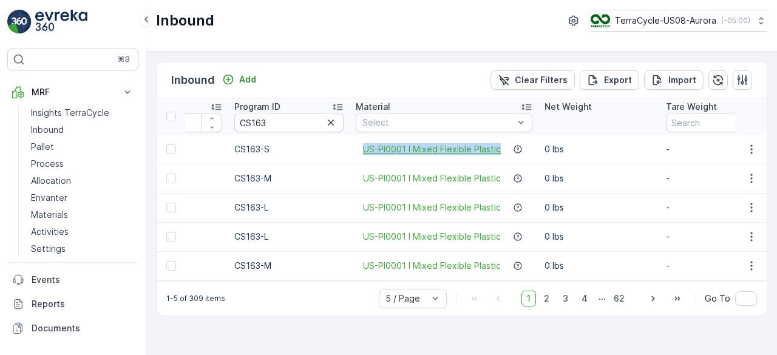
drag, startPoint x: 360, startPoint y: 147, endPoint x: 498, endPoint y: 151, distance: 137.8
click at [498, 151] on div "US-PI0001 I Mixed Flexible Plastic" at bounding box center [444, 149] width 177 height 12
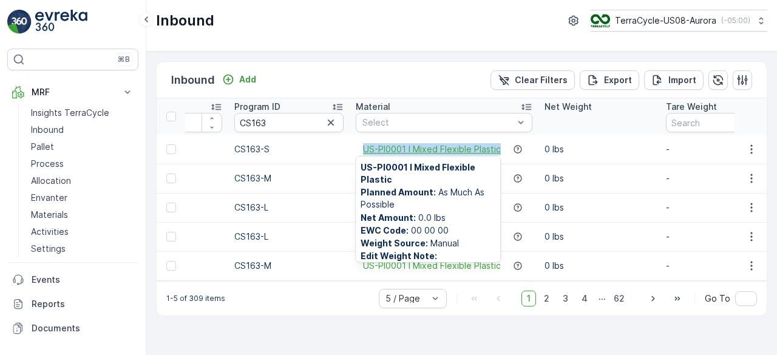
copy span "US-PI0001 I Mixed Flexible Plastic"
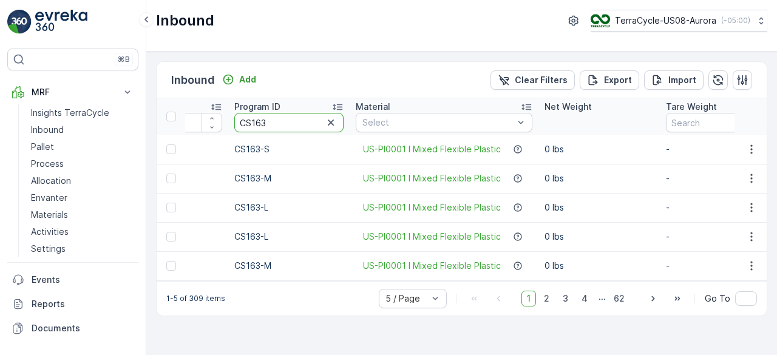
drag, startPoint x: 251, startPoint y: 120, endPoint x: 275, endPoint y: 123, distance: 25.1
click at [275, 123] on input "CS163" at bounding box center [288, 122] width 109 height 19
type input "CS232"
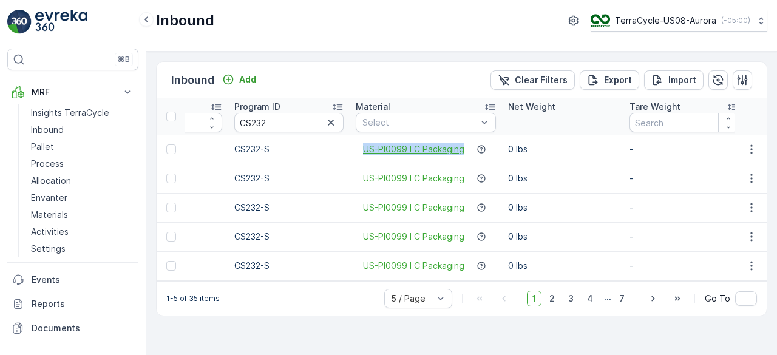
drag, startPoint x: 356, startPoint y: 146, endPoint x: 462, endPoint y: 151, distance: 105.7
click at [462, 151] on div "US-PI0099 I C Packaging" at bounding box center [426, 149] width 140 height 12
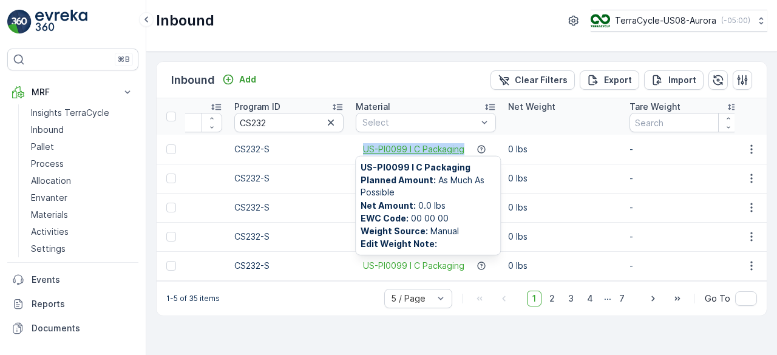
copy span "US-PI0099 I C Packaging"
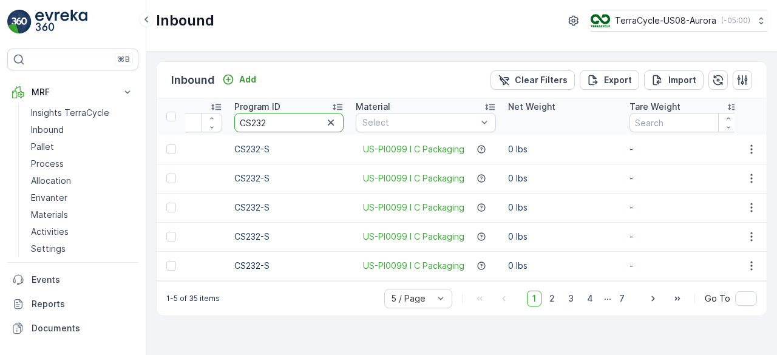
drag, startPoint x: 251, startPoint y: 123, endPoint x: 278, endPoint y: 129, distance: 28.7
click at [278, 129] on input "CS232" at bounding box center [288, 122] width 109 height 19
type input "CS104"
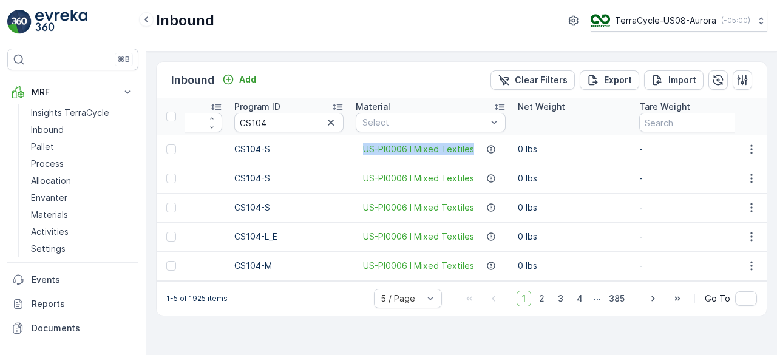
drag, startPoint x: 358, startPoint y: 149, endPoint x: 471, endPoint y: 152, distance: 112.9
click at [471, 152] on div "US-PI0006 I Mixed Textiles" at bounding box center [431, 149] width 150 height 12
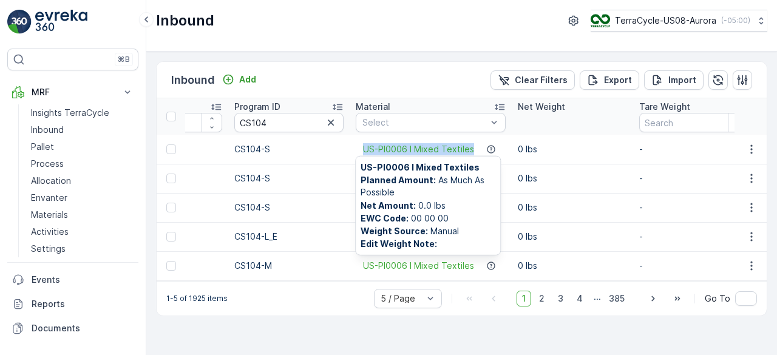
copy span "US-PI0006 I Mixed Textiles"
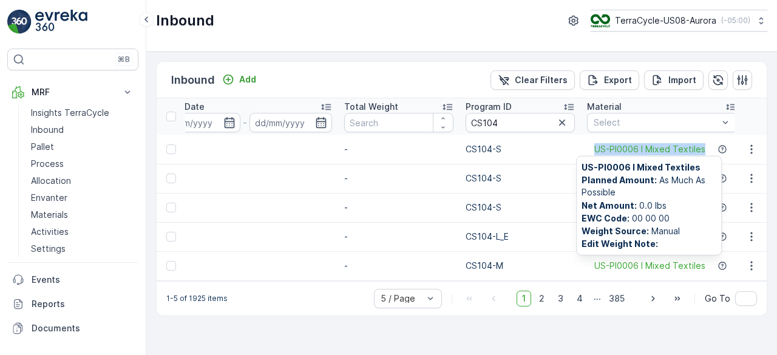
scroll to position [0, 661]
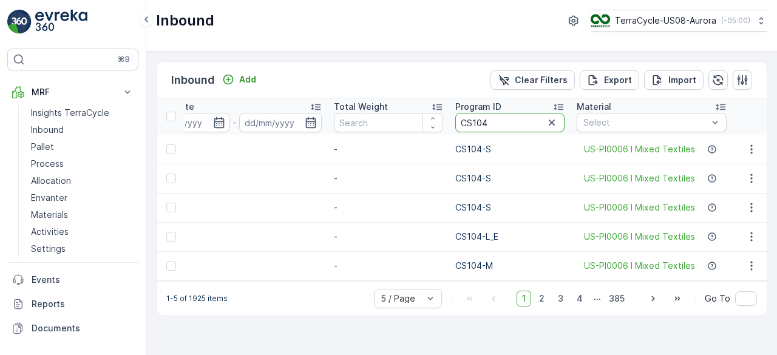
drag, startPoint x: 476, startPoint y: 121, endPoint x: 489, endPoint y: 124, distance: 13.0
click at [489, 124] on input "CS104" at bounding box center [509, 122] width 109 height 19
type input "CS111"
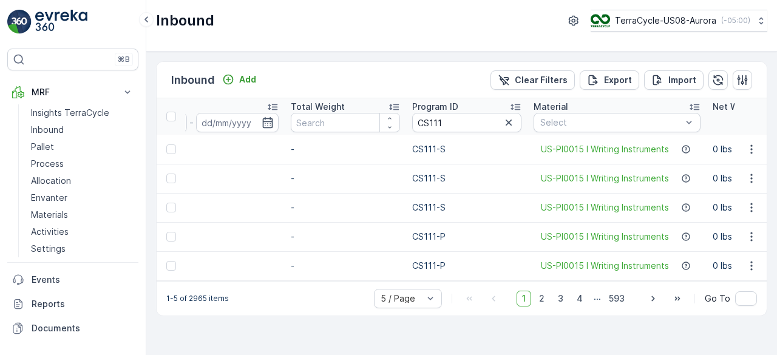
scroll to position [0, 796]
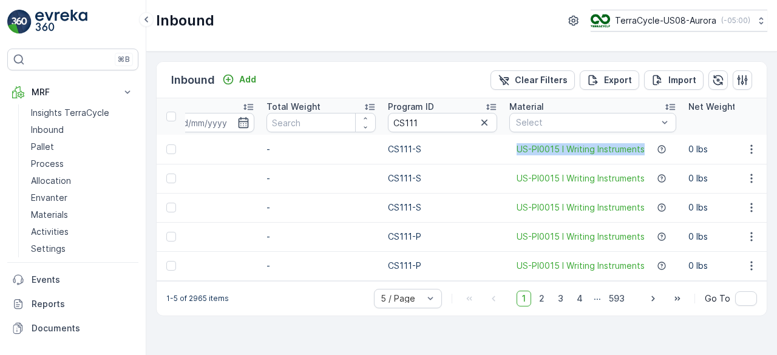
drag, startPoint x: 505, startPoint y: 144, endPoint x: 639, endPoint y: 138, distance: 134.3
click at [639, 138] on td "US-PI0015 I Writing Instruments" at bounding box center [592, 149] width 179 height 29
copy span "US-PI0015 I Writing Instruments"
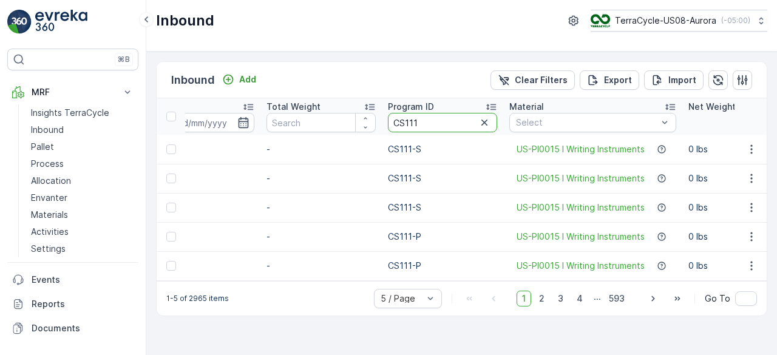
drag, startPoint x: 403, startPoint y: 121, endPoint x: 416, endPoint y: 121, distance: 13.3
click at [416, 121] on input "CS111" at bounding box center [442, 122] width 109 height 19
type input "CS13"
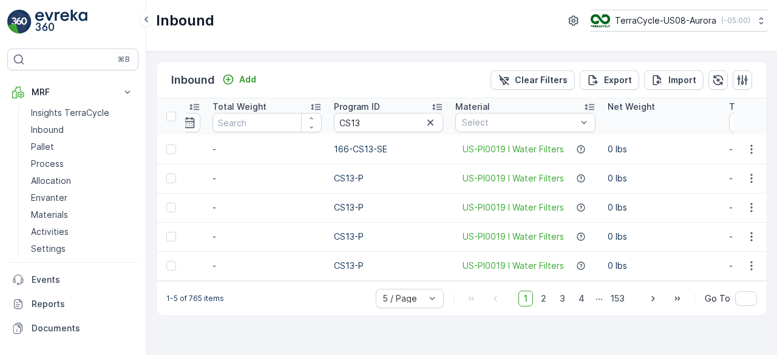
scroll to position [0, 851]
drag, startPoint x: 453, startPoint y: 178, endPoint x: 559, endPoint y: 175, distance: 106.2
click at [559, 175] on div "US-PI0019 I Water Filters" at bounding box center [524, 178] width 140 height 12
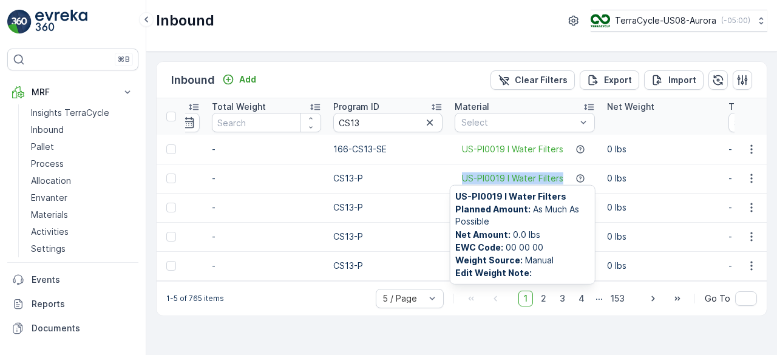
copy span "US-PI0019 I Water Filters"
click at [348, 122] on input "CS13" at bounding box center [387, 122] width 109 height 19
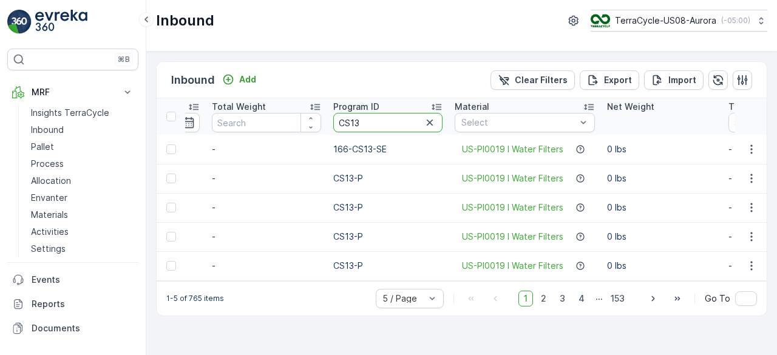
type input "CS153"
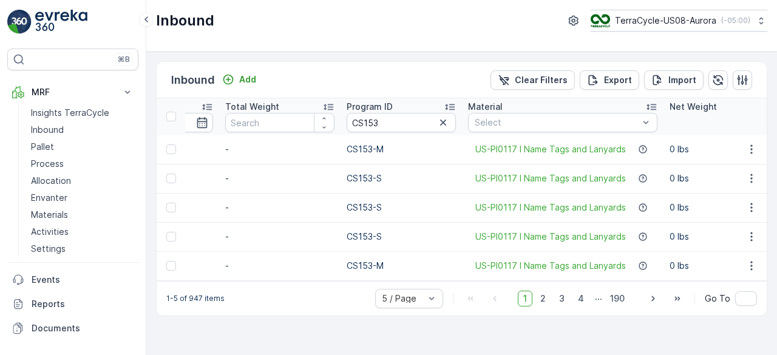
scroll to position [0, 770]
drag, startPoint x: 468, startPoint y: 149, endPoint x: 623, endPoint y: 152, distance: 154.1
click at [623, 152] on div "US-PI0117 I Name Tags and Lanyards" at bounding box center [561, 149] width 189 height 12
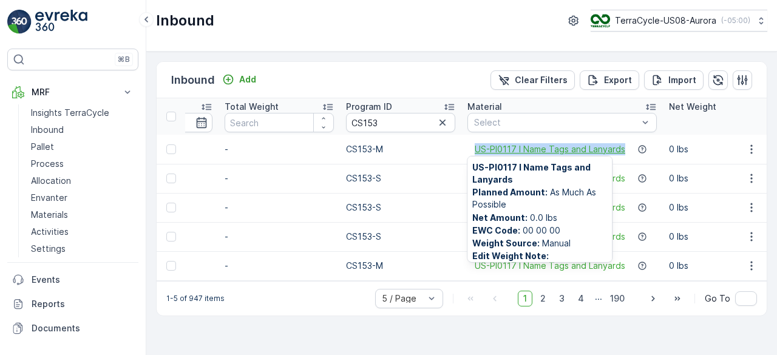
copy span "US-PI0117 I Name Tags and Lanyards"
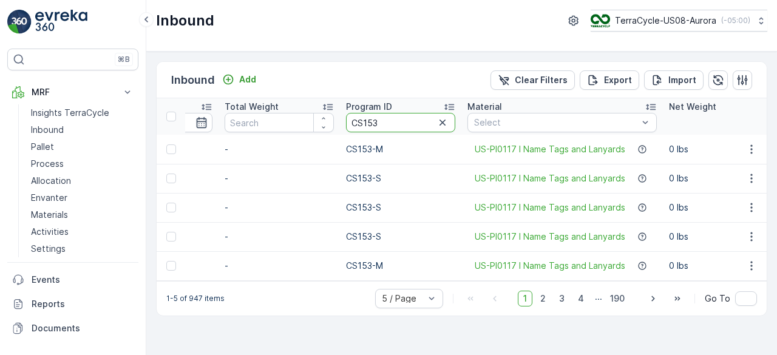
click at [375, 121] on input "CS153" at bounding box center [400, 122] width 109 height 19
type input "CS158"
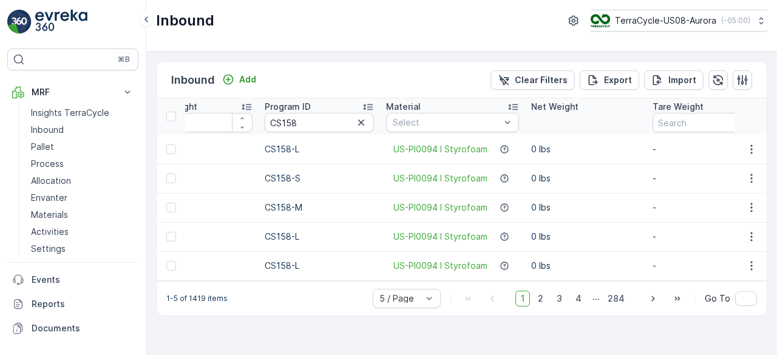
scroll to position [0, 852]
drag, startPoint x: 391, startPoint y: 149, endPoint x: 488, endPoint y: 150, distance: 97.1
click at [488, 150] on div "US-PI0094 I Styrofoam" at bounding box center [451, 149] width 133 height 12
click at [312, 123] on input "CS158" at bounding box center [318, 122] width 109 height 19
paste input "291-SW1"
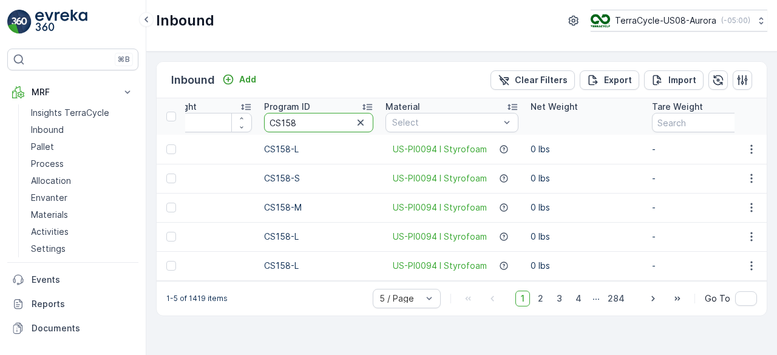
type input "291-SW1"
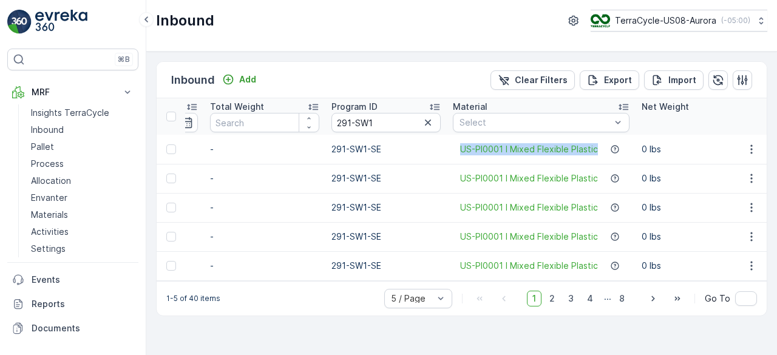
drag, startPoint x: 447, startPoint y: 149, endPoint x: 591, endPoint y: 136, distance: 145.0
click at [591, 136] on td "US-PI0001 I Mixed Flexible Plastic" at bounding box center [541, 149] width 189 height 29
click at [675, 79] on p "Import" at bounding box center [682, 80] width 28 height 12
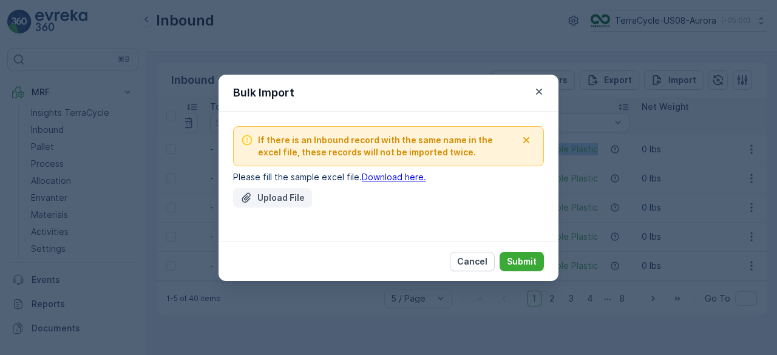
click at [288, 196] on p "Upload File" at bounding box center [280, 198] width 47 height 12
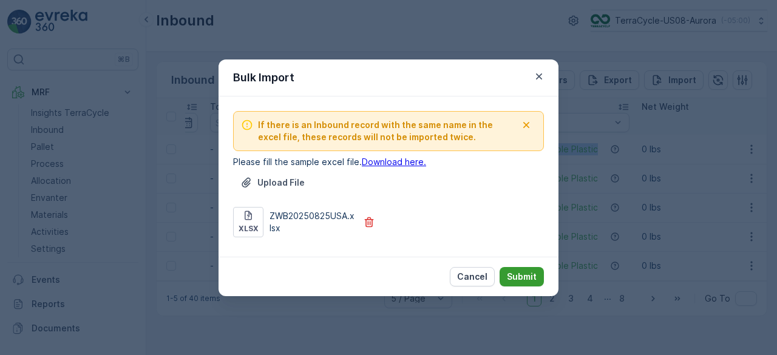
click at [524, 275] on p "Submit" at bounding box center [522, 277] width 30 height 12
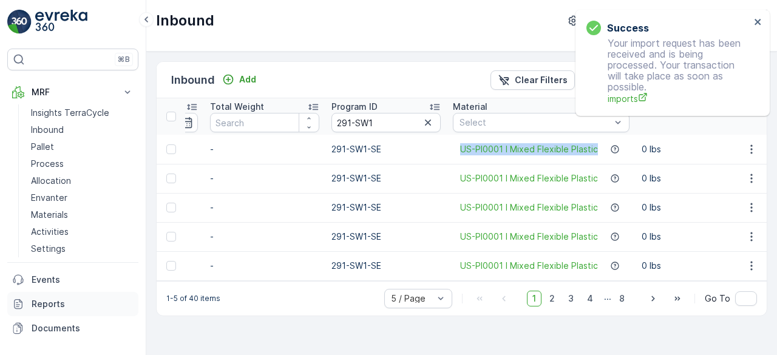
click at [44, 305] on p "Reports" at bounding box center [83, 304] width 102 height 12
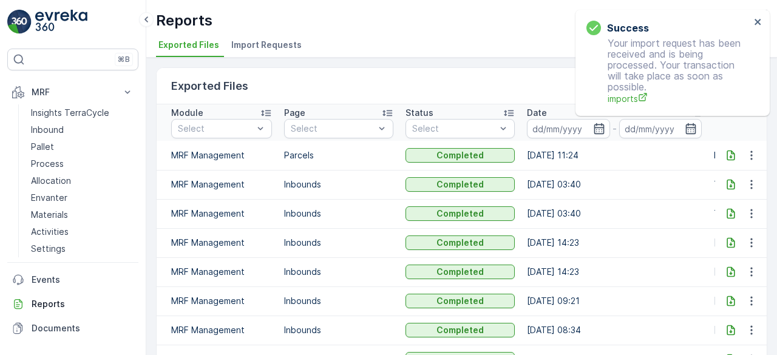
click at [277, 49] on span "Import Requests" at bounding box center [266, 45] width 70 height 12
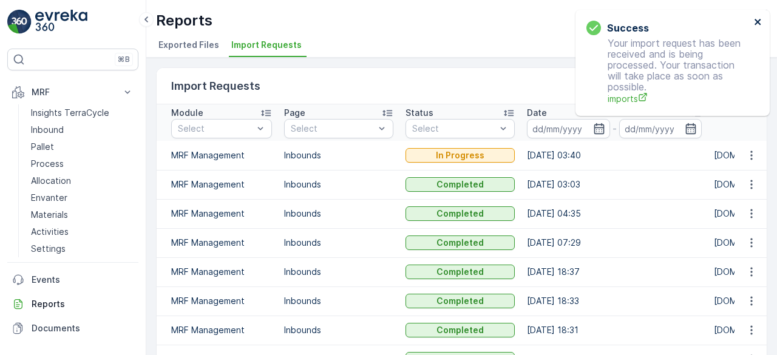
click at [758, 20] on icon "close" at bounding box center [757, 22] width 6 height 6
